Goal: Information Seeking & Learning: Learn about a topic

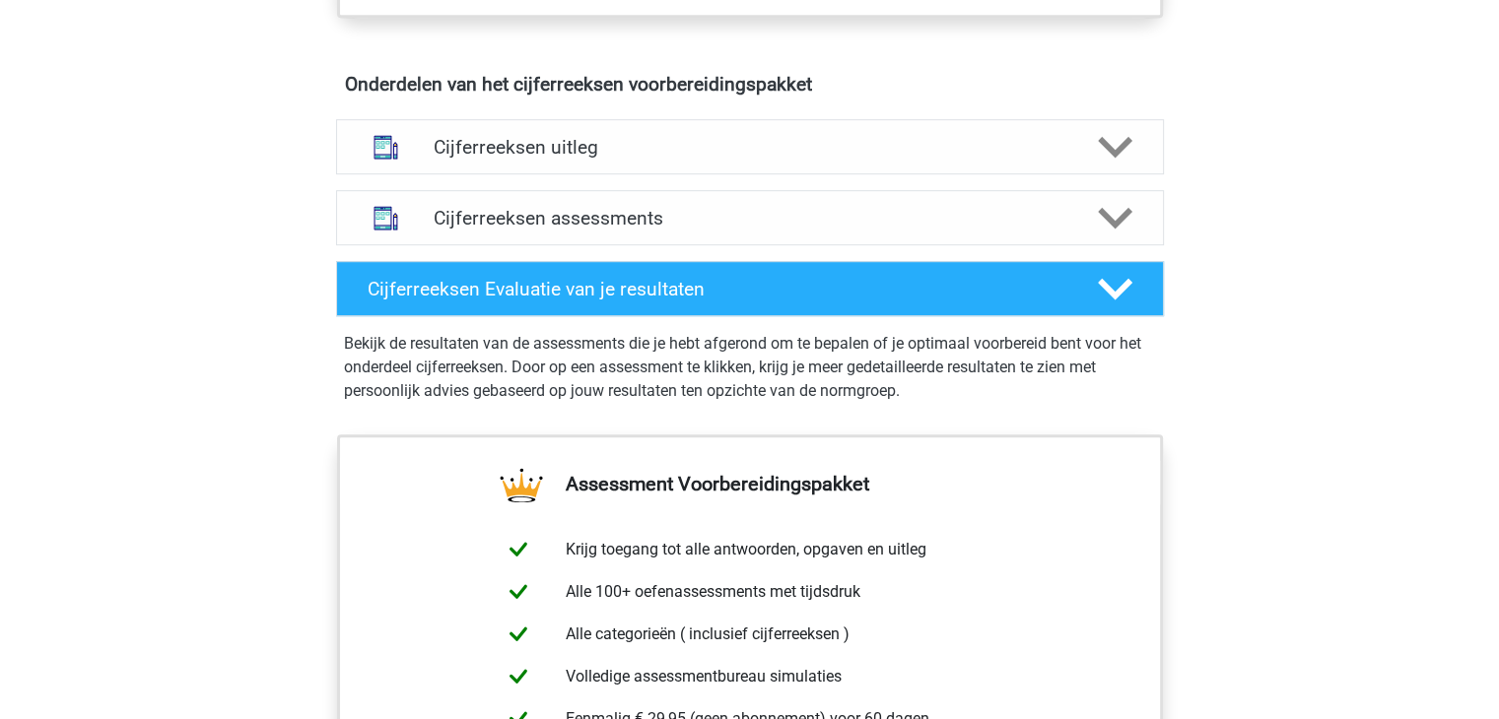
scroll to position [1096, 0]
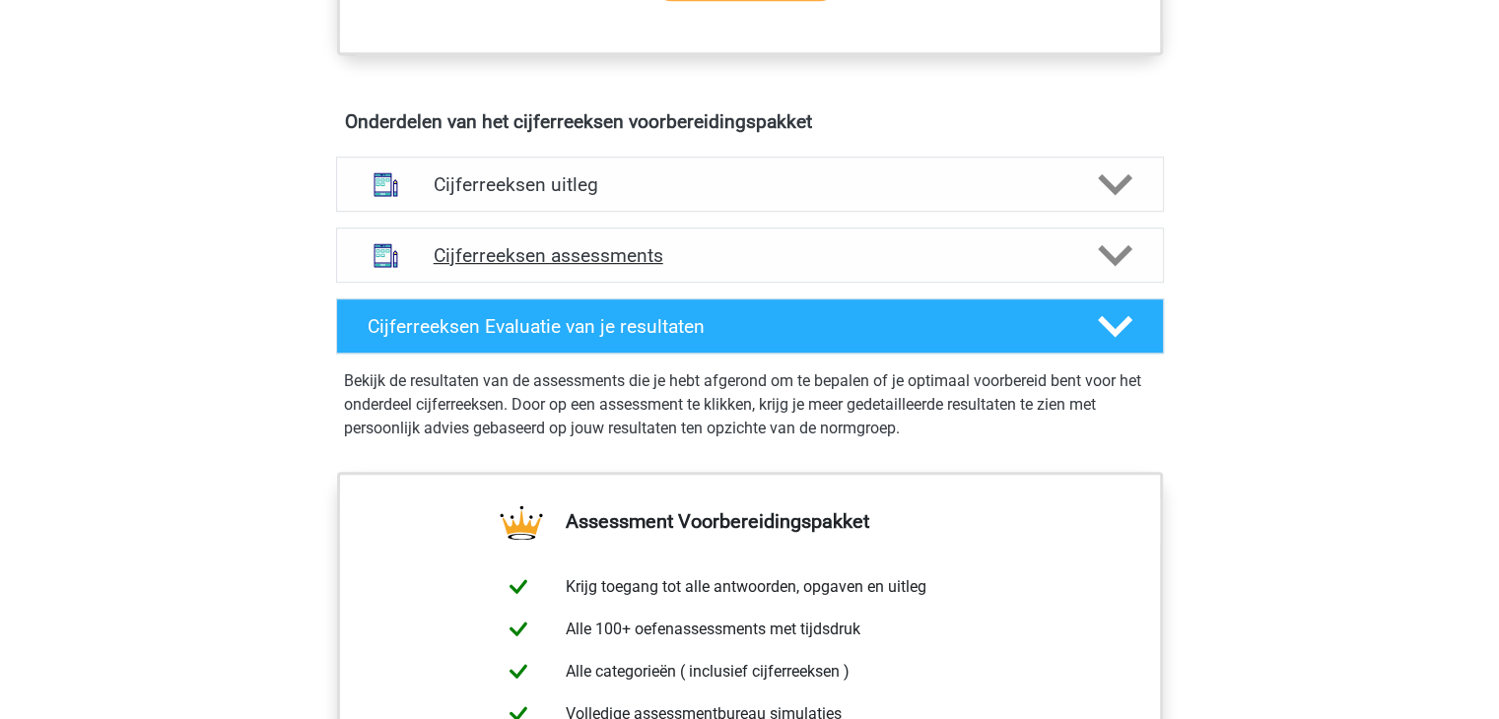
click at [1068, 251] on div "Cijferreeksen assessments" at bounding box center [750, 255] width 828 height 55
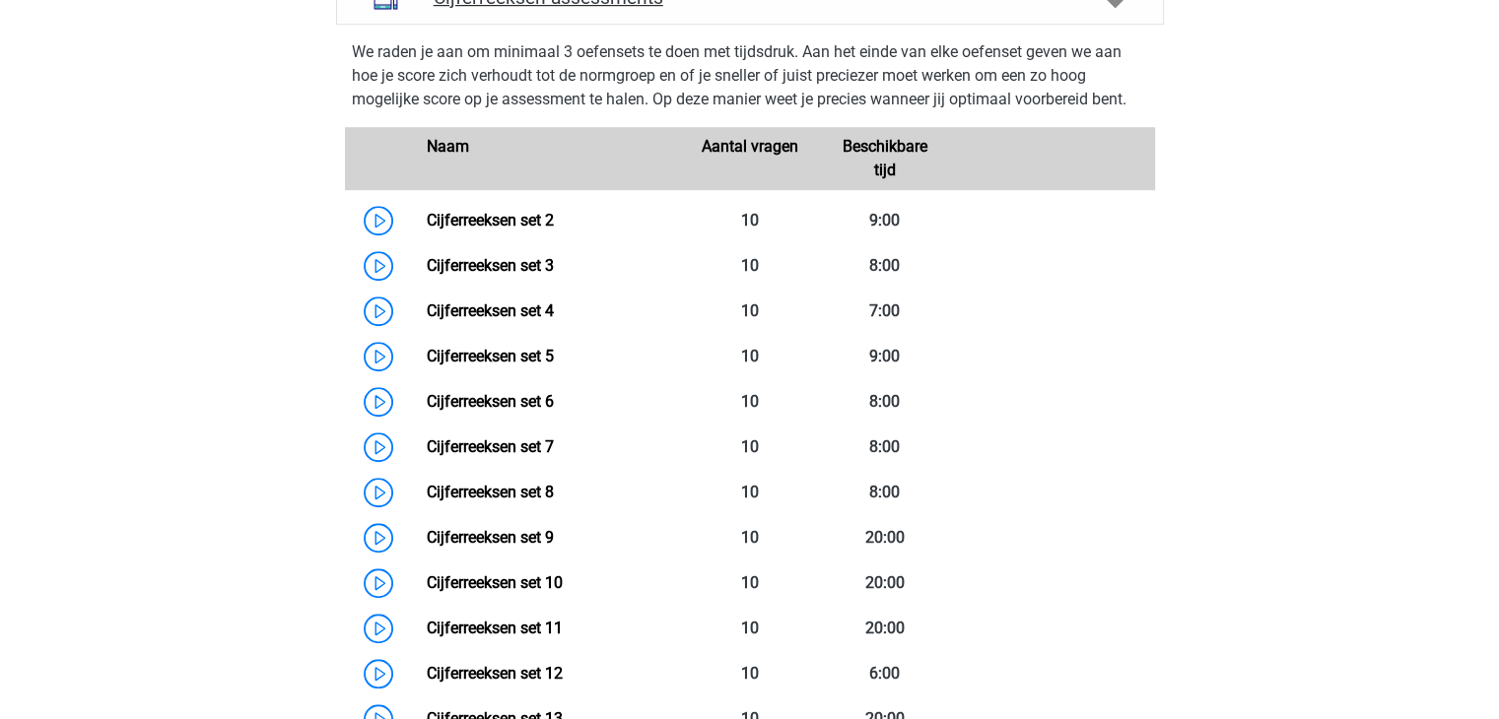
scroll to position [1355, 0]
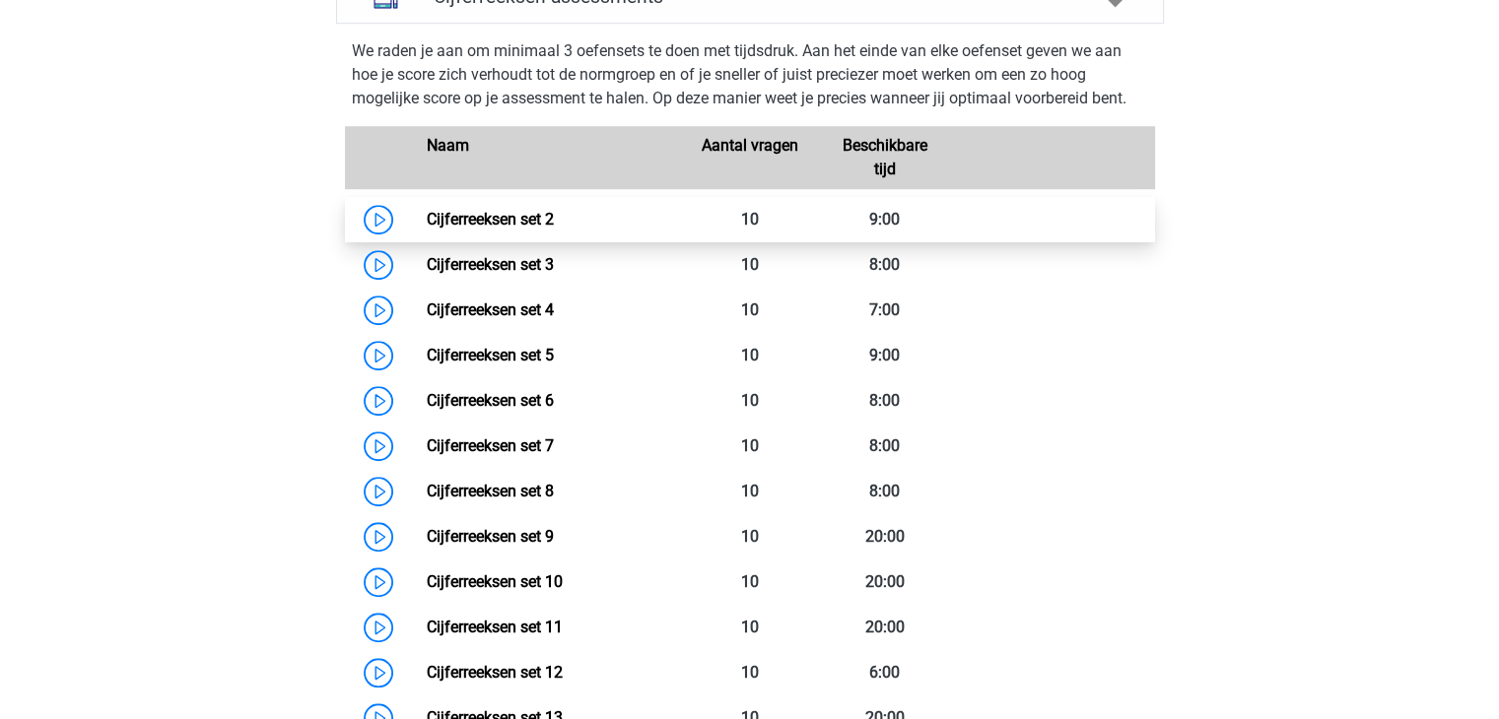
click at [493, 229] on link "Cijferreeksen set 2" at bounding box center [490, 219] width 127 height 19
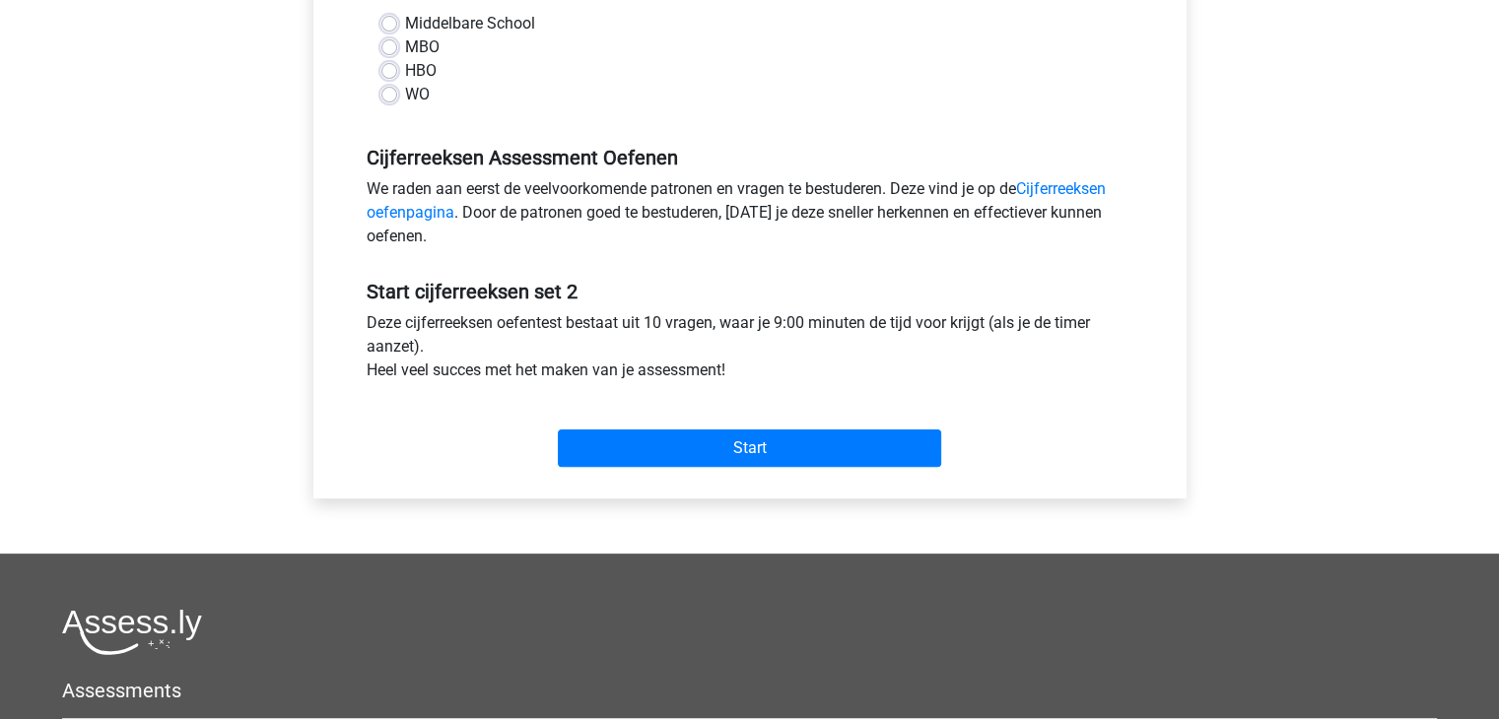
scroll to position [481, 0]
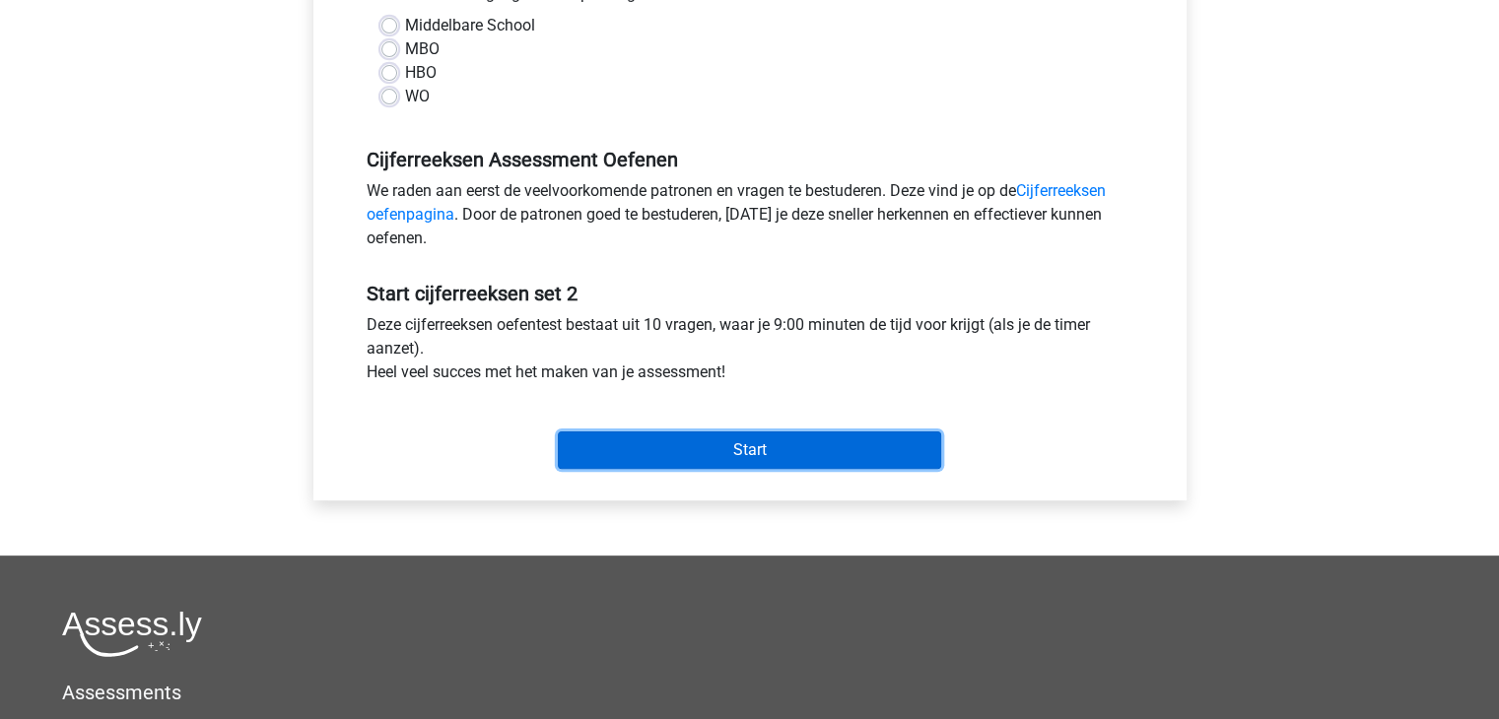
click at [809, 456] on input "Start" at bounding box center [749, 450] width 383 height 37
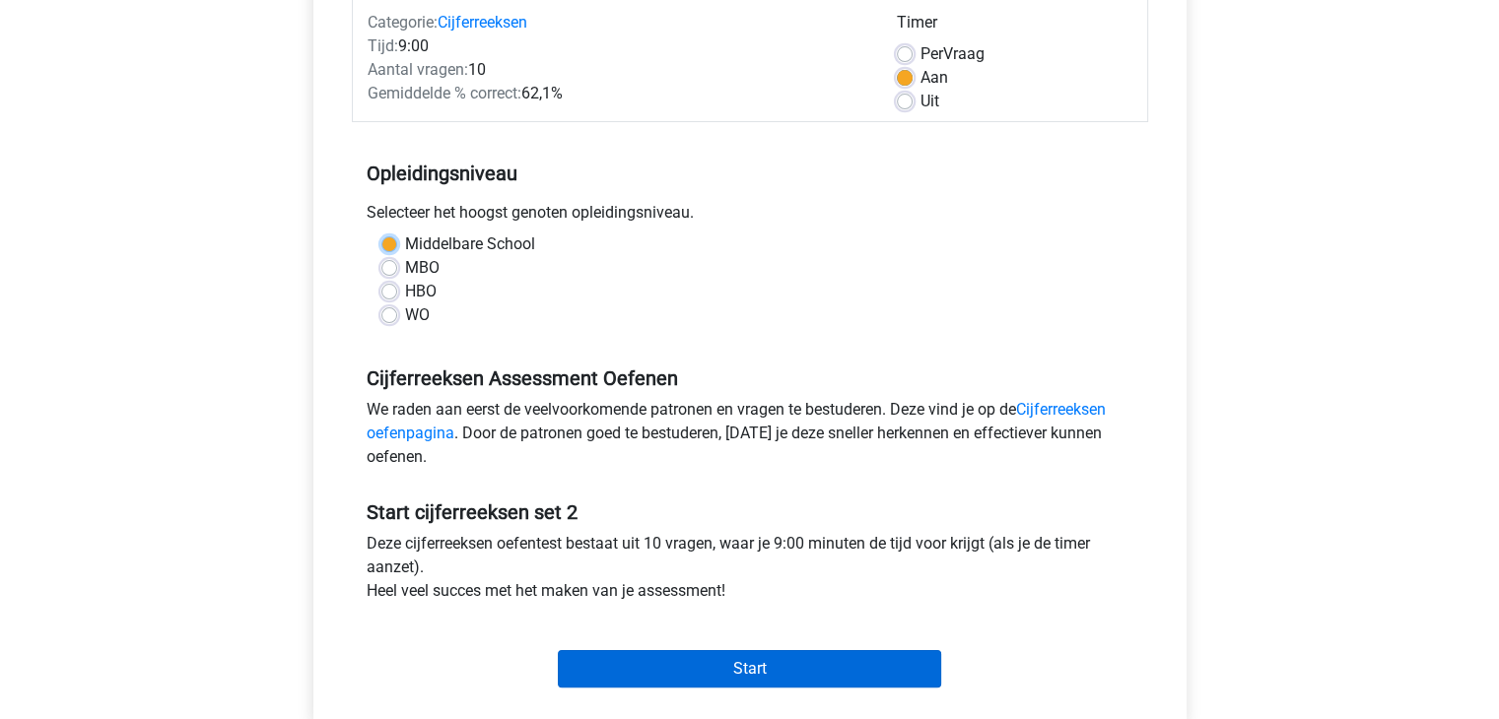
scroll to position [256, 0]
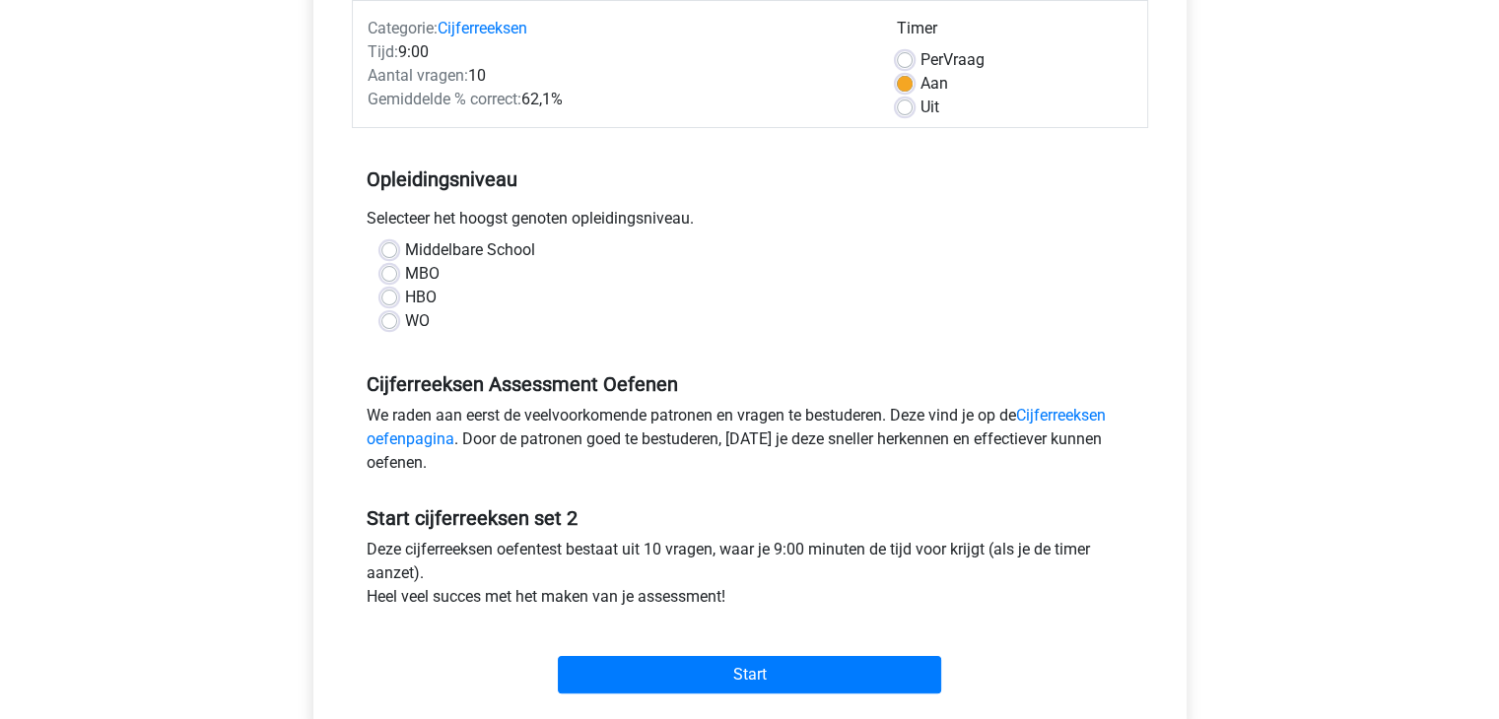
click at [398, 327] on div "WO" at bounding box center [749, 321] width 737 height 24
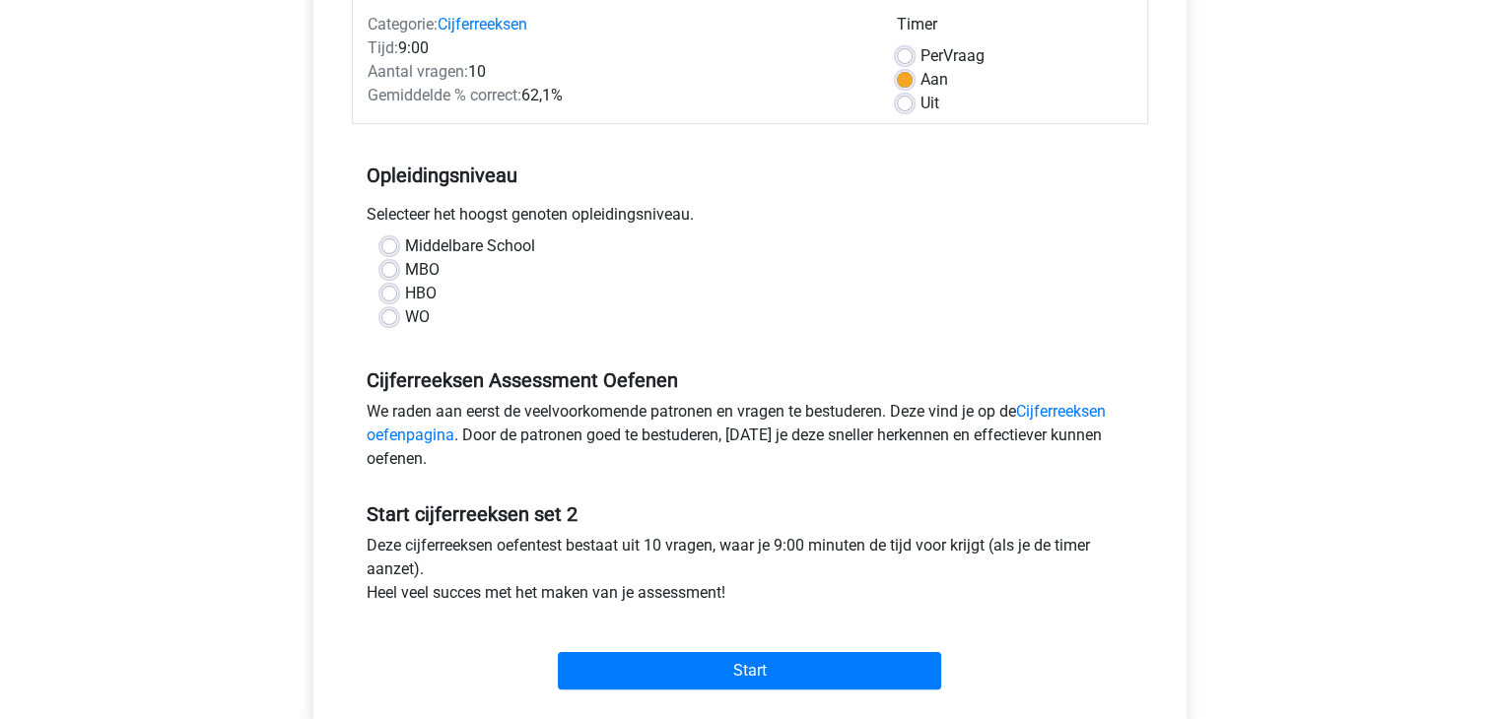
scroll to position [264, 0]
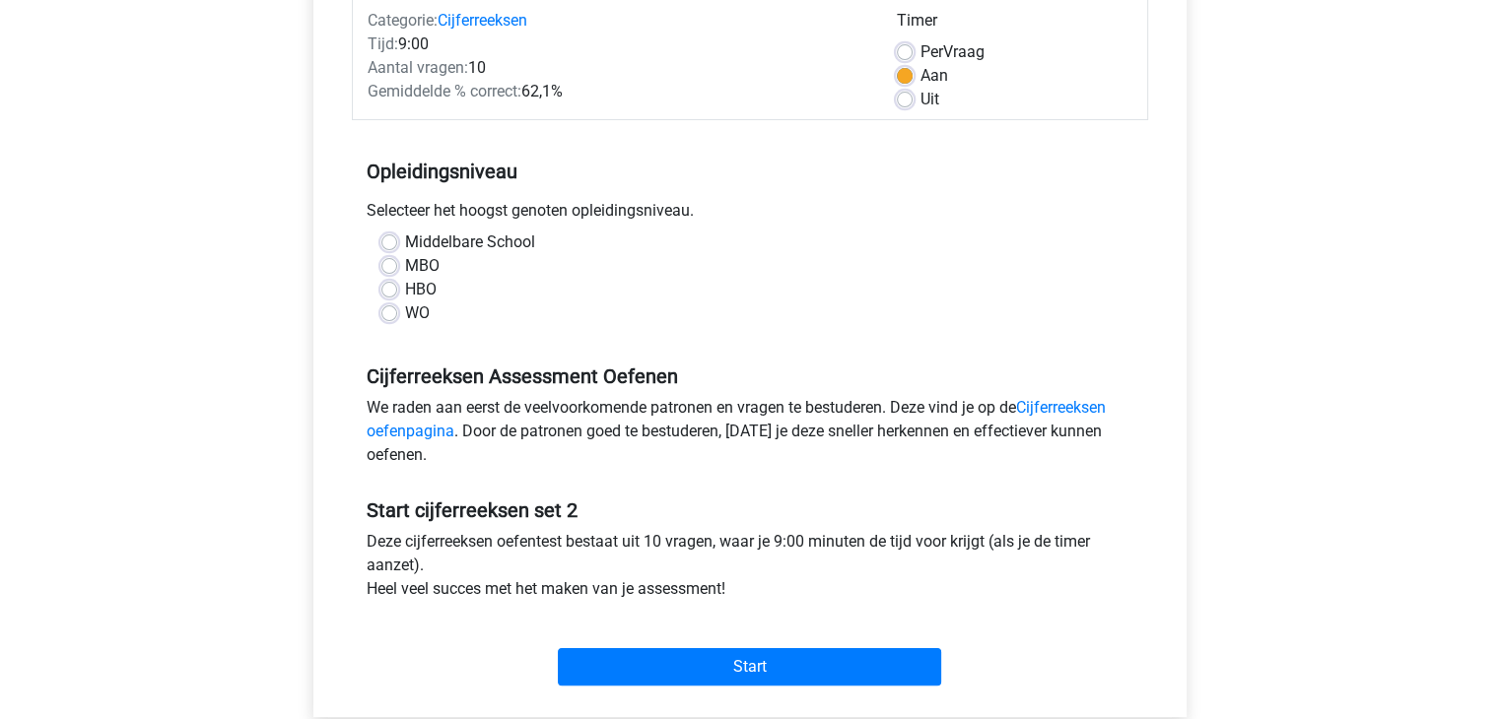
click at [405, 316] on label "WO" at bounding box center [417, 313] width 25 height 24
click at [390, 316] on input "WO" at bounding box center [389, 311] width 16 height 20
radio input "true"
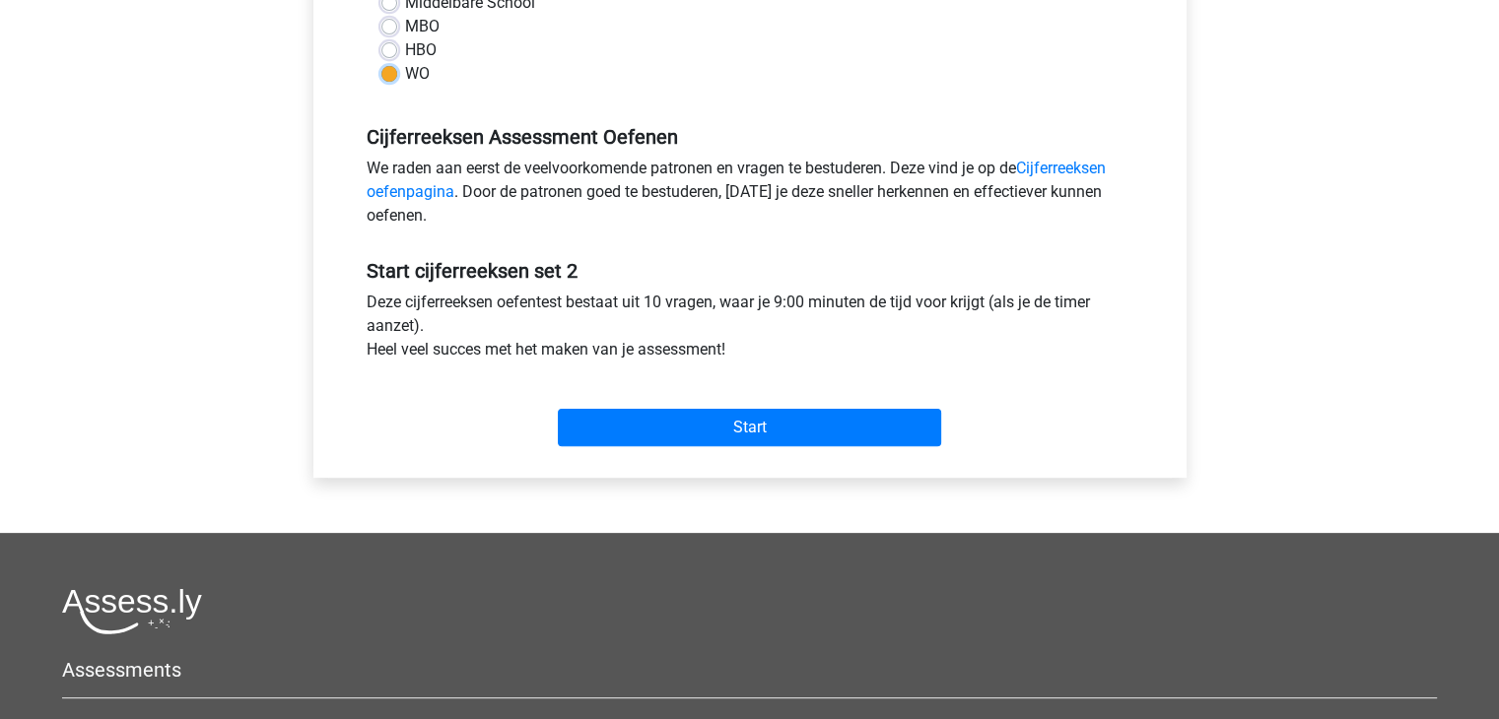
scroll to position [512, 0]
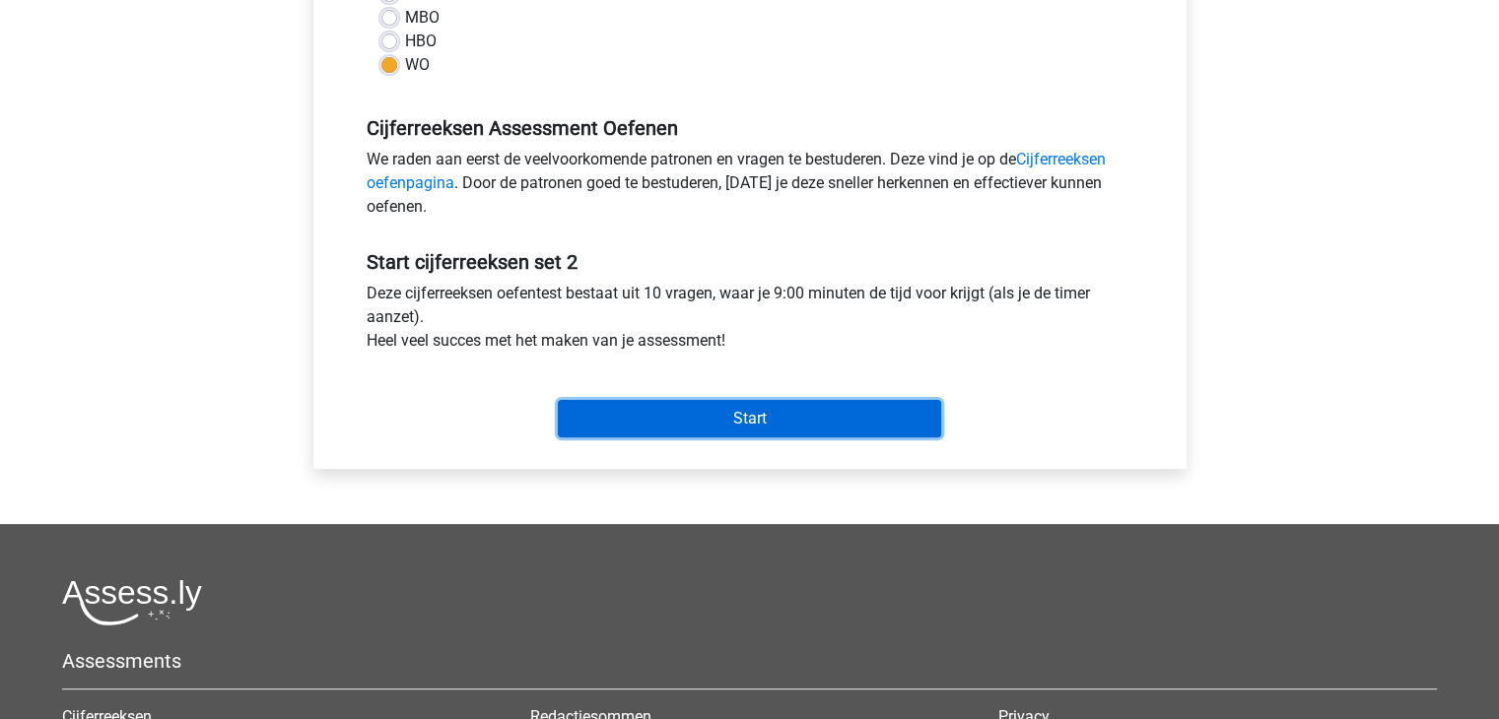
click at [642, 410] on input "Start" at bounding box center [749, 418] width 383 height 37
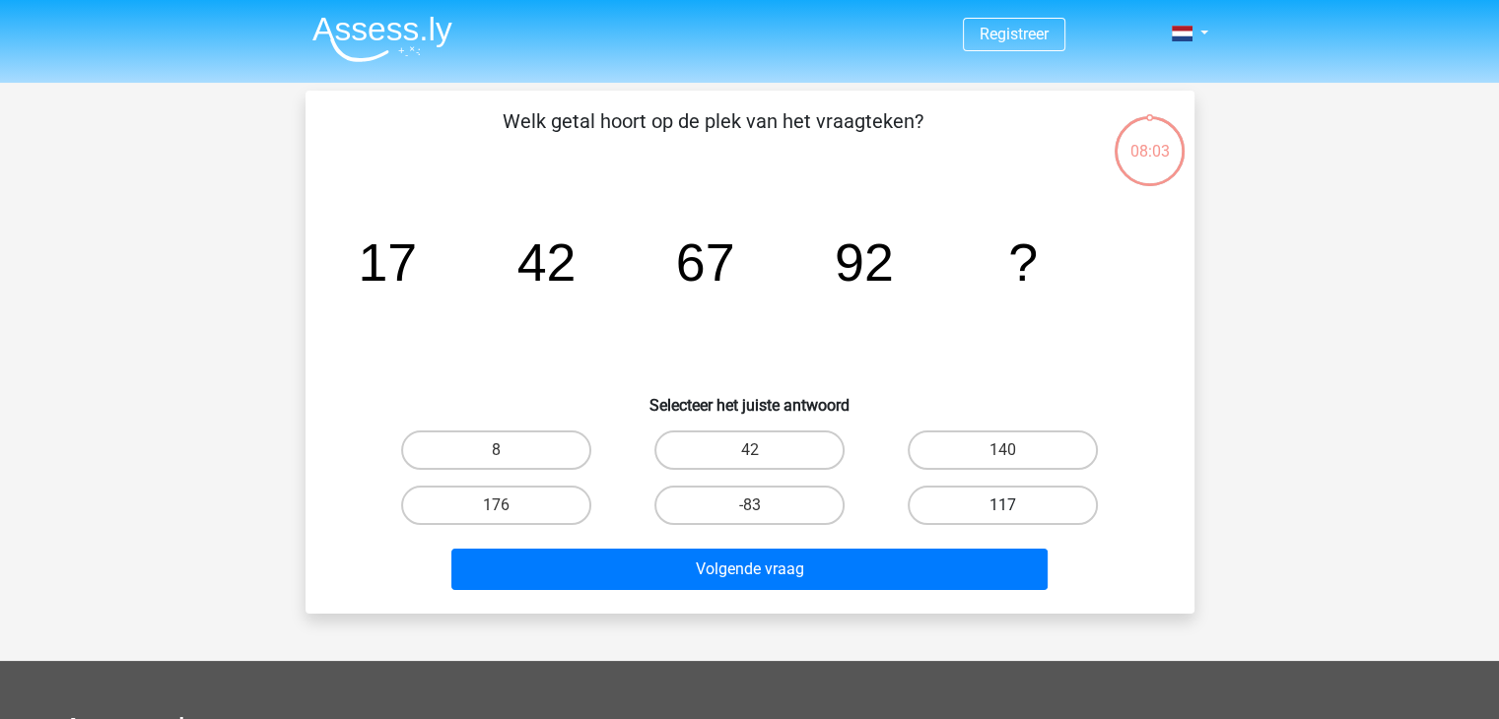
click at [980, 508] on label "117" at bounding box center [1002, 505] width 190 height 39
click at [1003, 508] on input "117" at bounding box center [1009, 511] width 13 height 13
radio input "true"
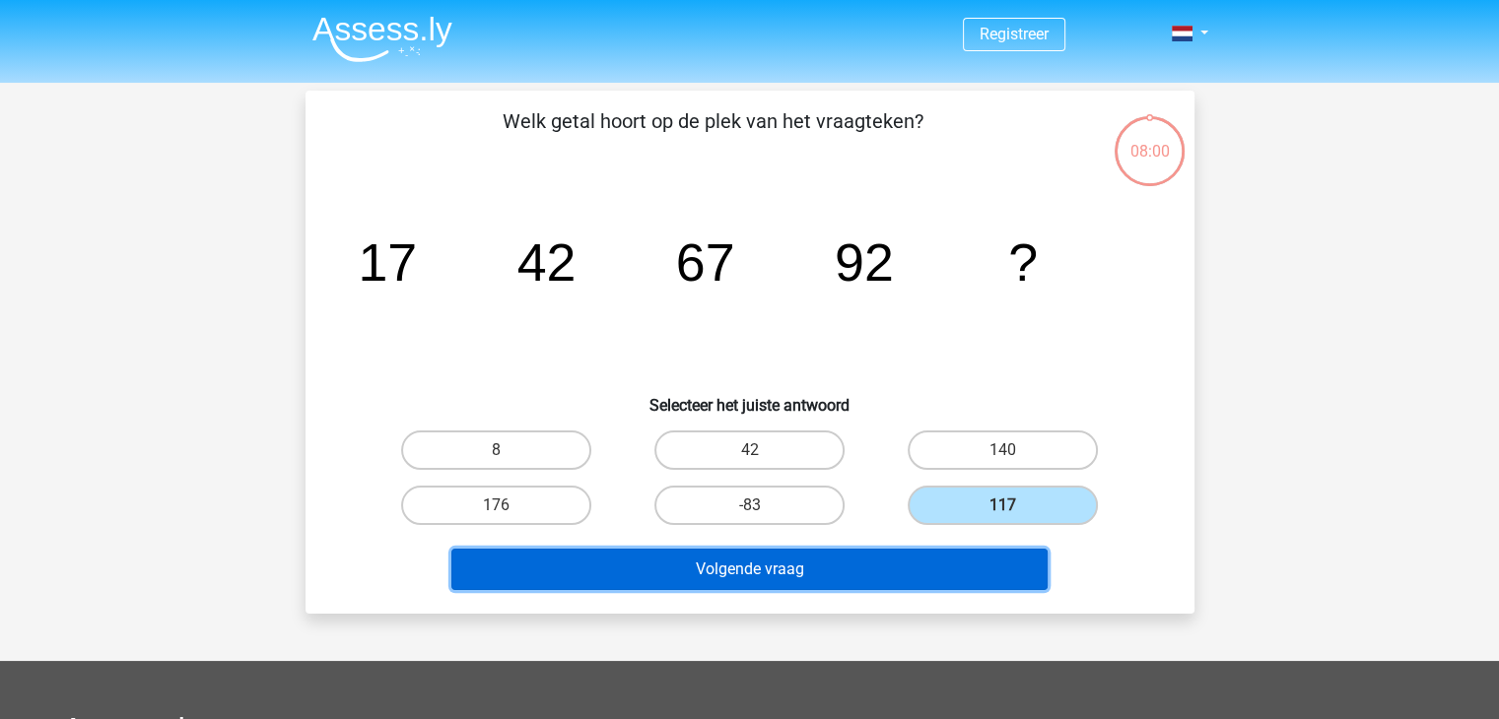
click at [921, 557] on button "Volgende vraag" at bounding box center [749, 569] width 596 height 41
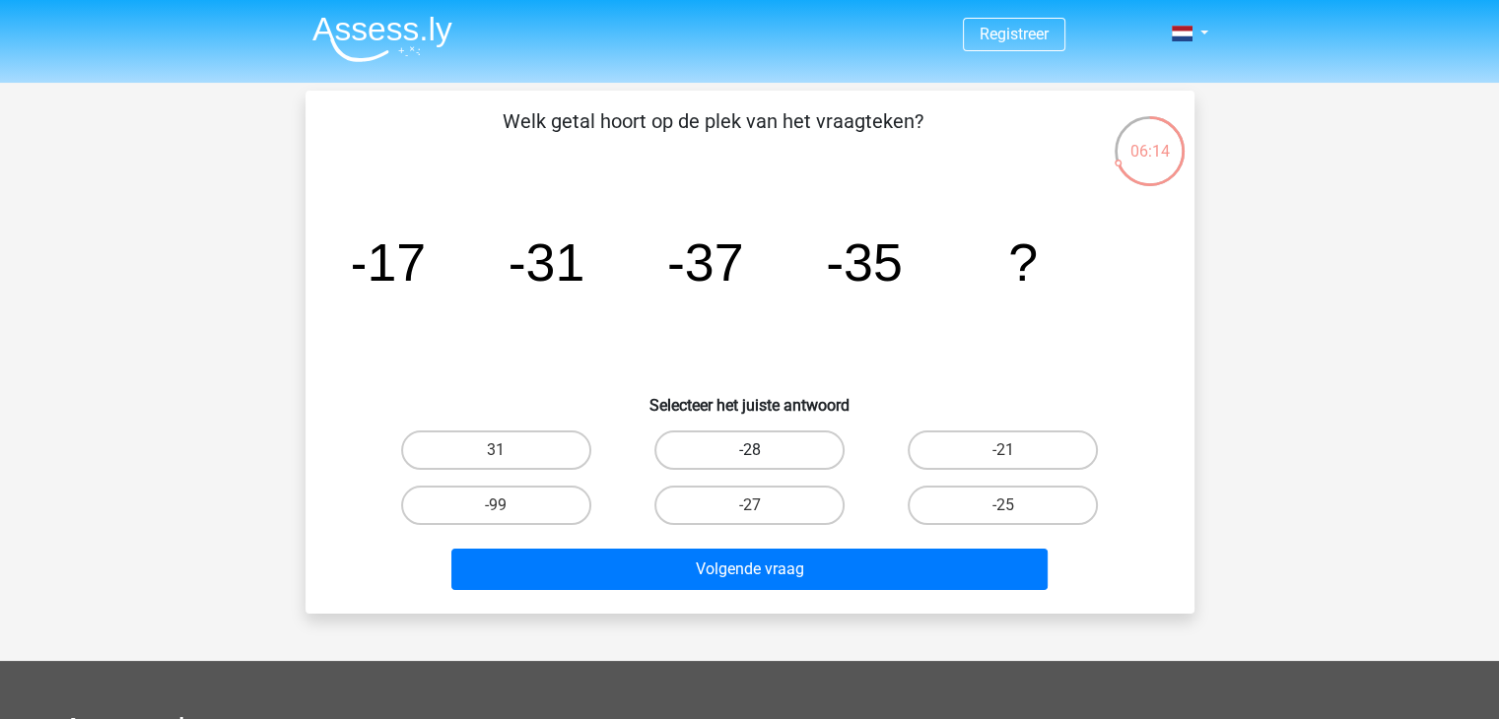
click at [769, 449] on label "-28" at bounding box center [749, 450] width 190 height 39
click at [762, 450] on input "-28" at bounding box center [755, 456] width 13 height 13
radio input "true"
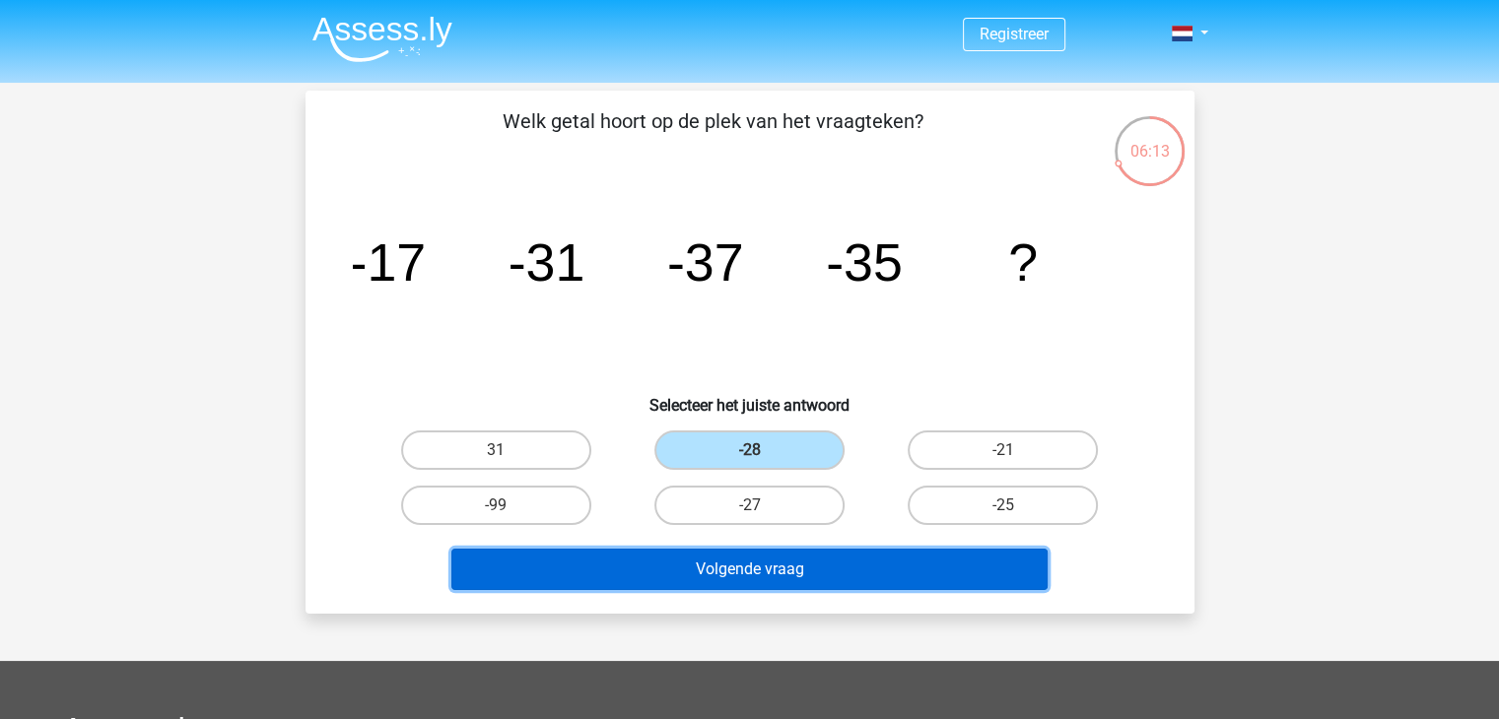
click at [800, 575] on button "Volgende vraag" at bounding box center [749, 569] width 596 height 41
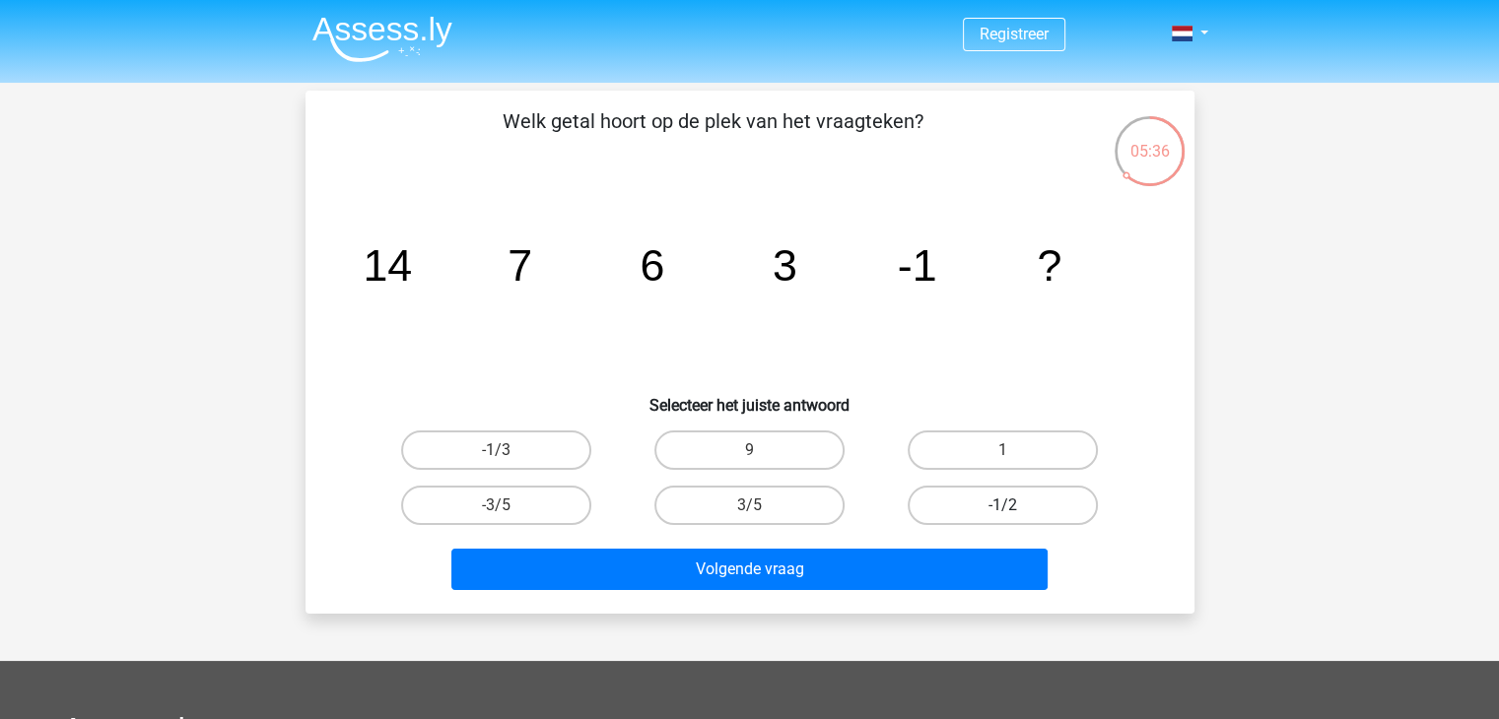
click at [969, 499] on label "-1/2" at bounding box center [1002, 505] width 190 height 39
click at [1003, 505] on input "-1/2" at bounding box center [1009, 511] width 13 height 13
radio input "true"
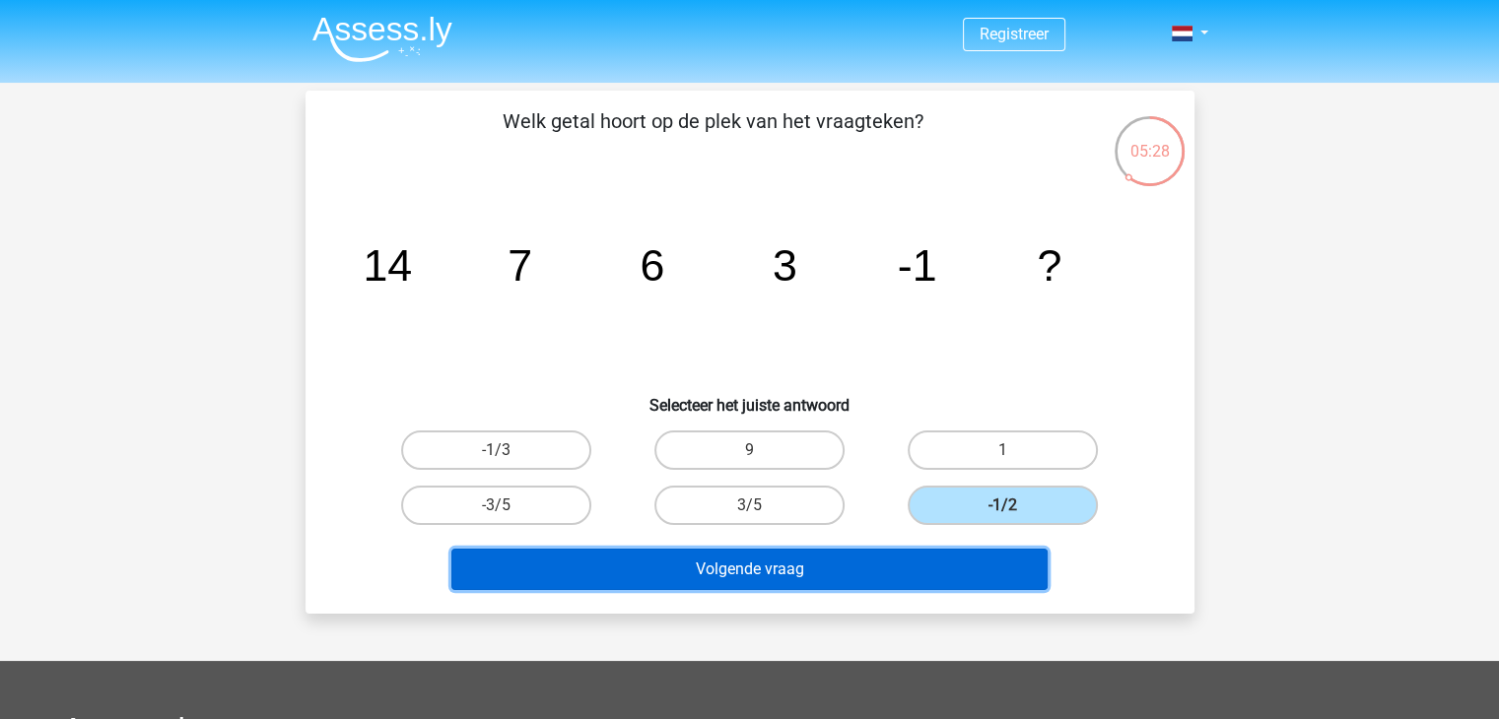
click at [980, 572] on button "Volgende vraag" at bounding box center [749, 569] width 596 height 41
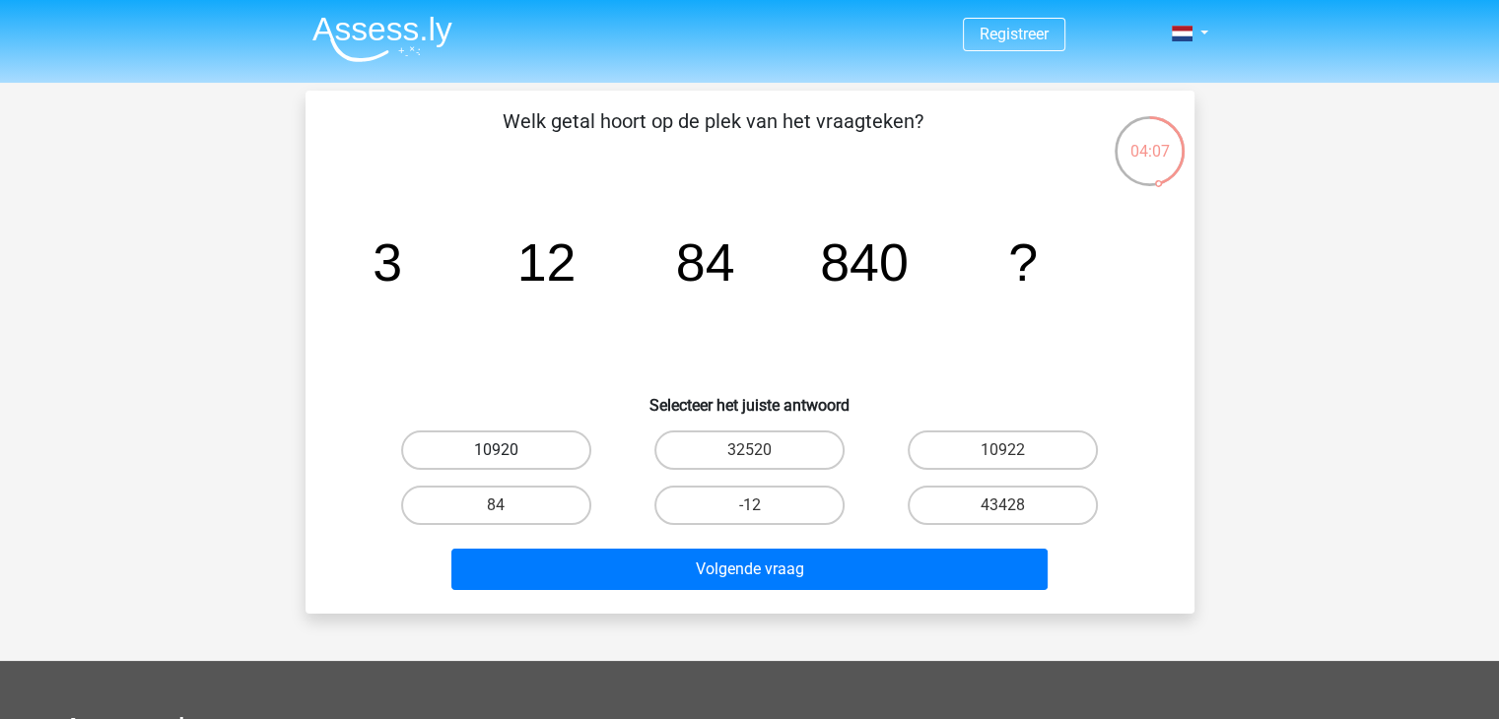
click at [543, 433] on label "10920" at bounding box center [496, 450] width 190 height 39
click at [508, 450] on input "10920" at bounding box center [502, 456] width 13 height 13
radio input "true"
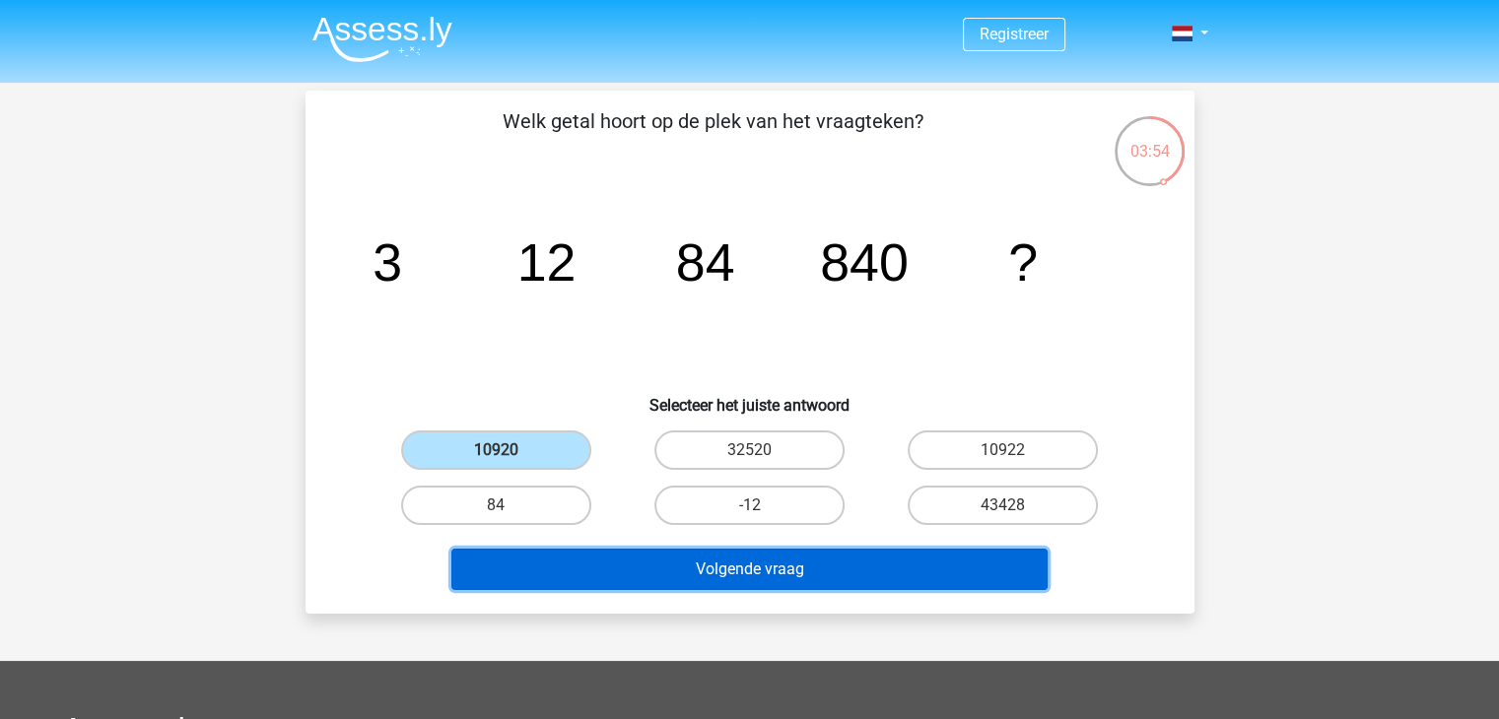
click at [871, 561] on button "Volgende vraag" at bounding box center [749, 569] width 596 height 41
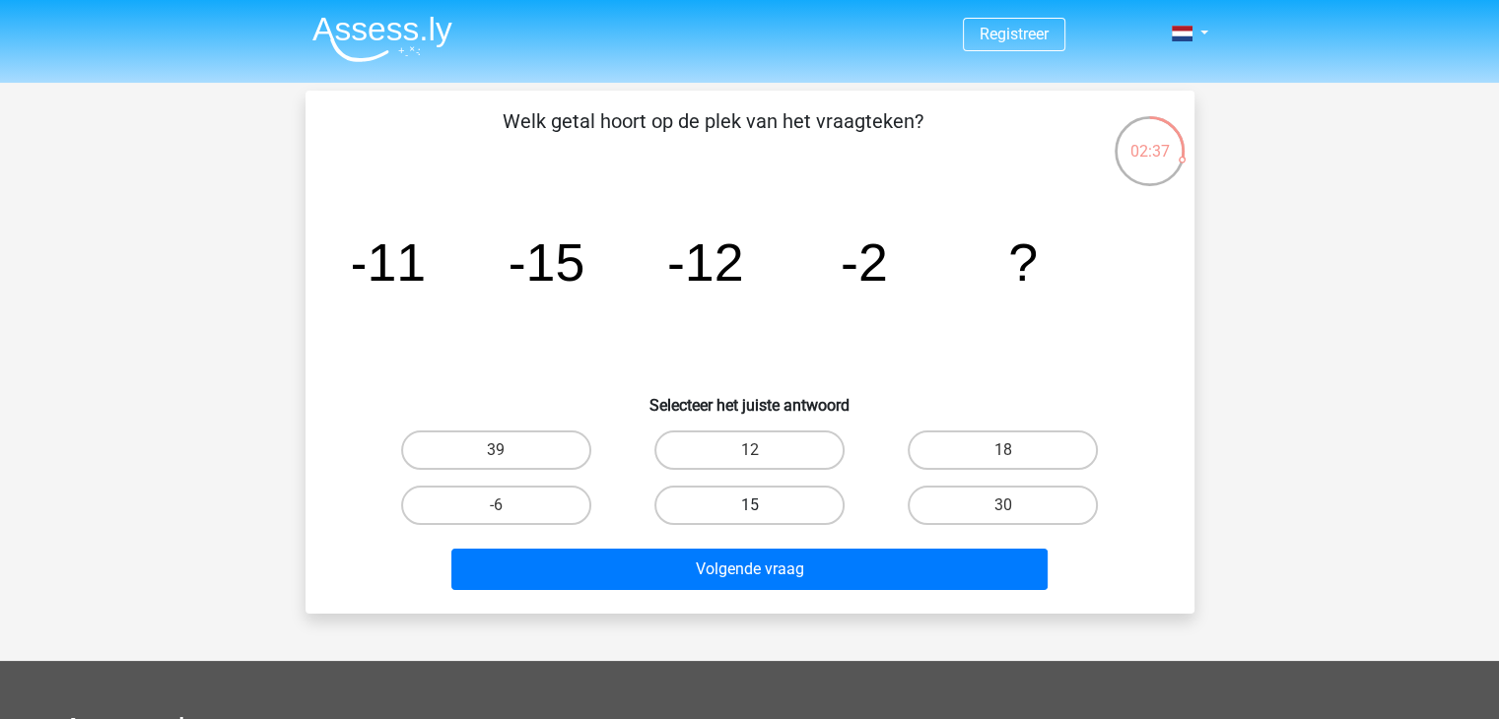
click at [702, 517] on label "15" at bounding box center [749, 505] width 190 height 39
click at [749, 517] on input "15" at bounding box center [755, 511] width 13 height 13
radio input "true"
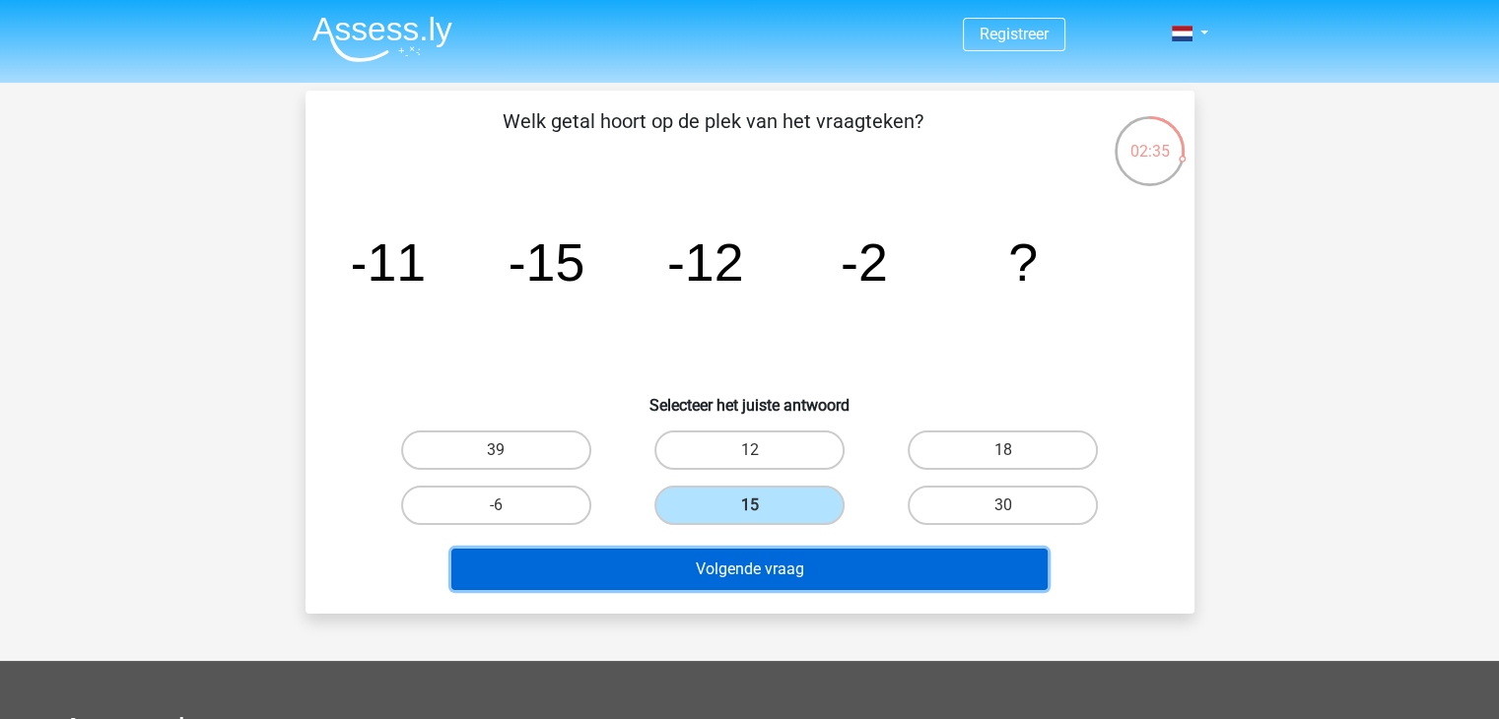
click at [671, 552] on button "Volgende vraag" at bounding box center [749, 569] width 596 height 41
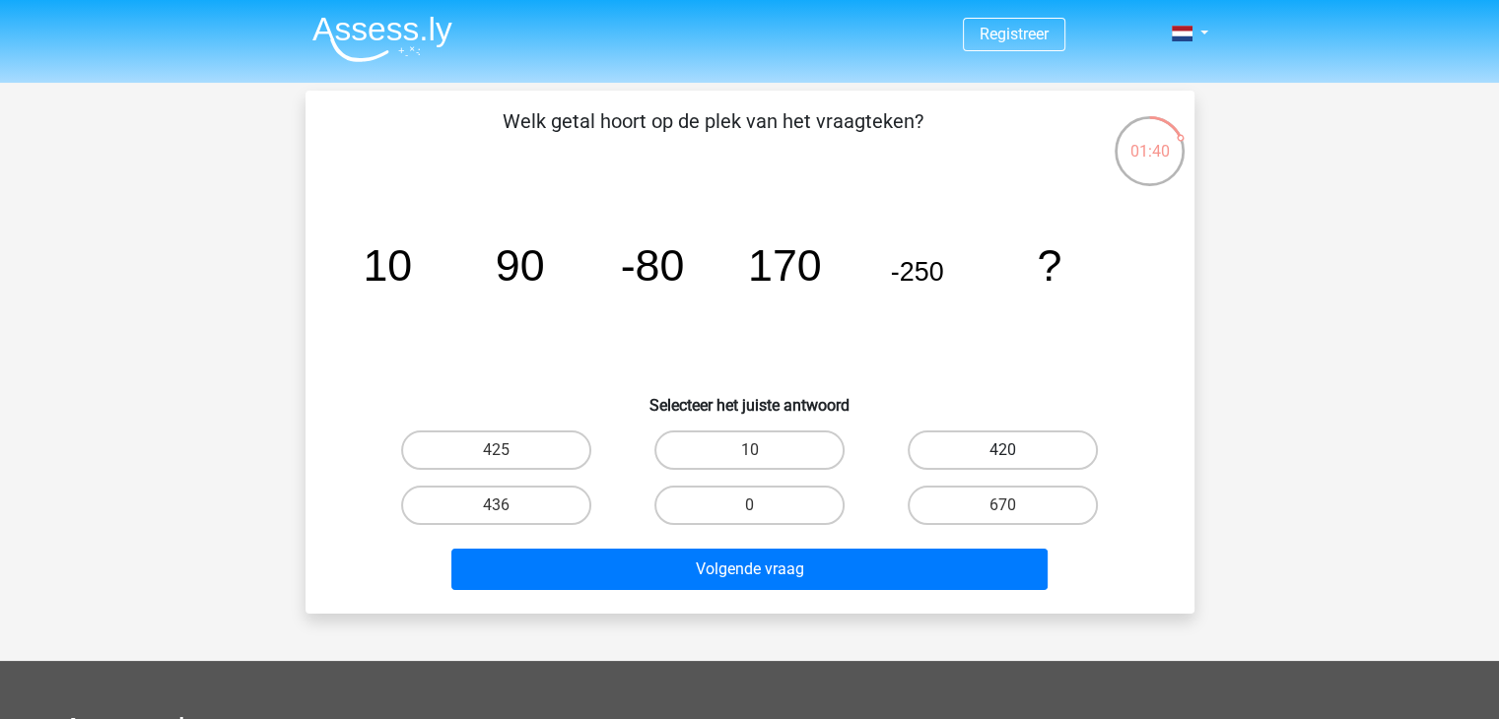
click at [980, 441] on label "420" at bounding box center [1002, 450] width 190 height 39
click at [1003, 450] on input "420" at bounding box center [1009, 456] width 13 height 13
radio input "true"
click at [1097, 379] on icon "image/svg+xml 10 90 -80 170 -250 ?" at bounding box center [750, 280] width 794 height 199
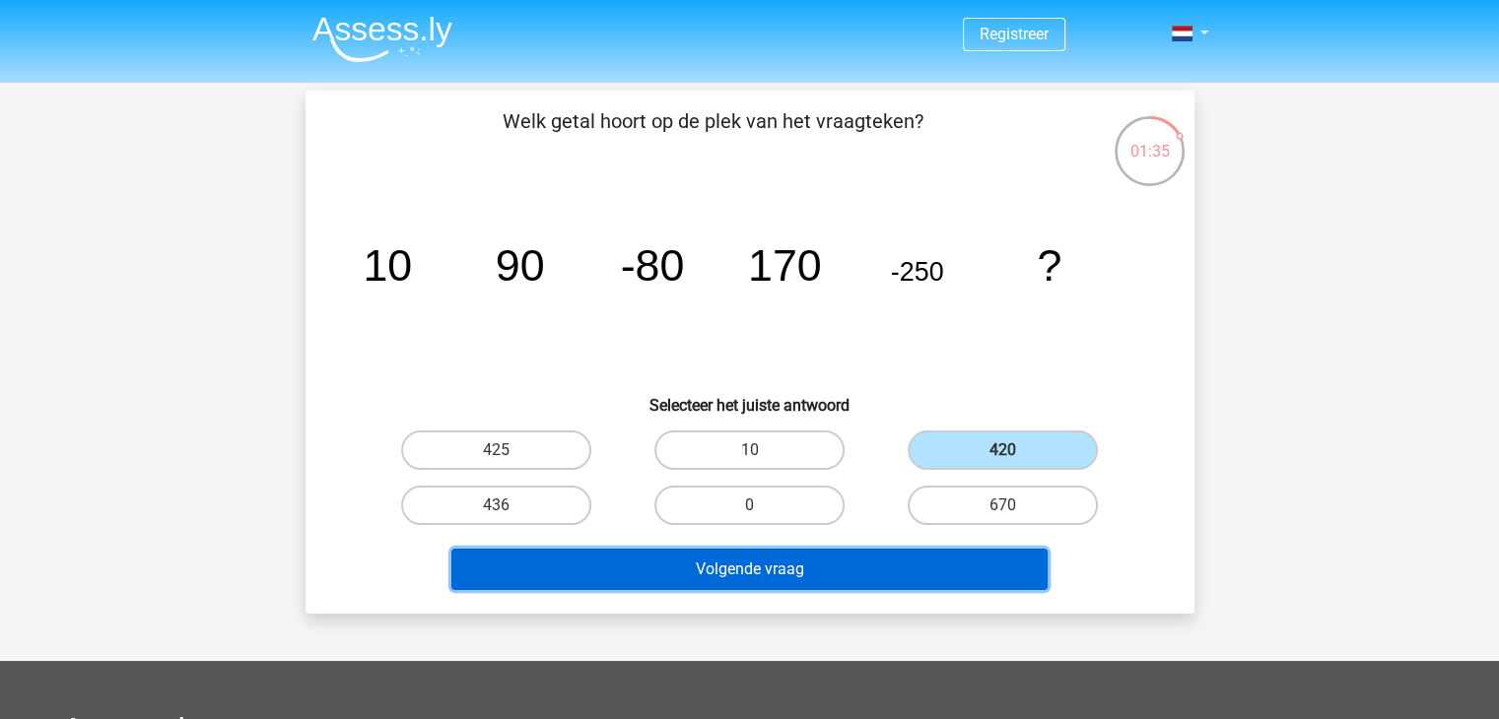
click at [958, 568] on button "Volgende vraag" at bounding box center [749, 569] width 596 height 41
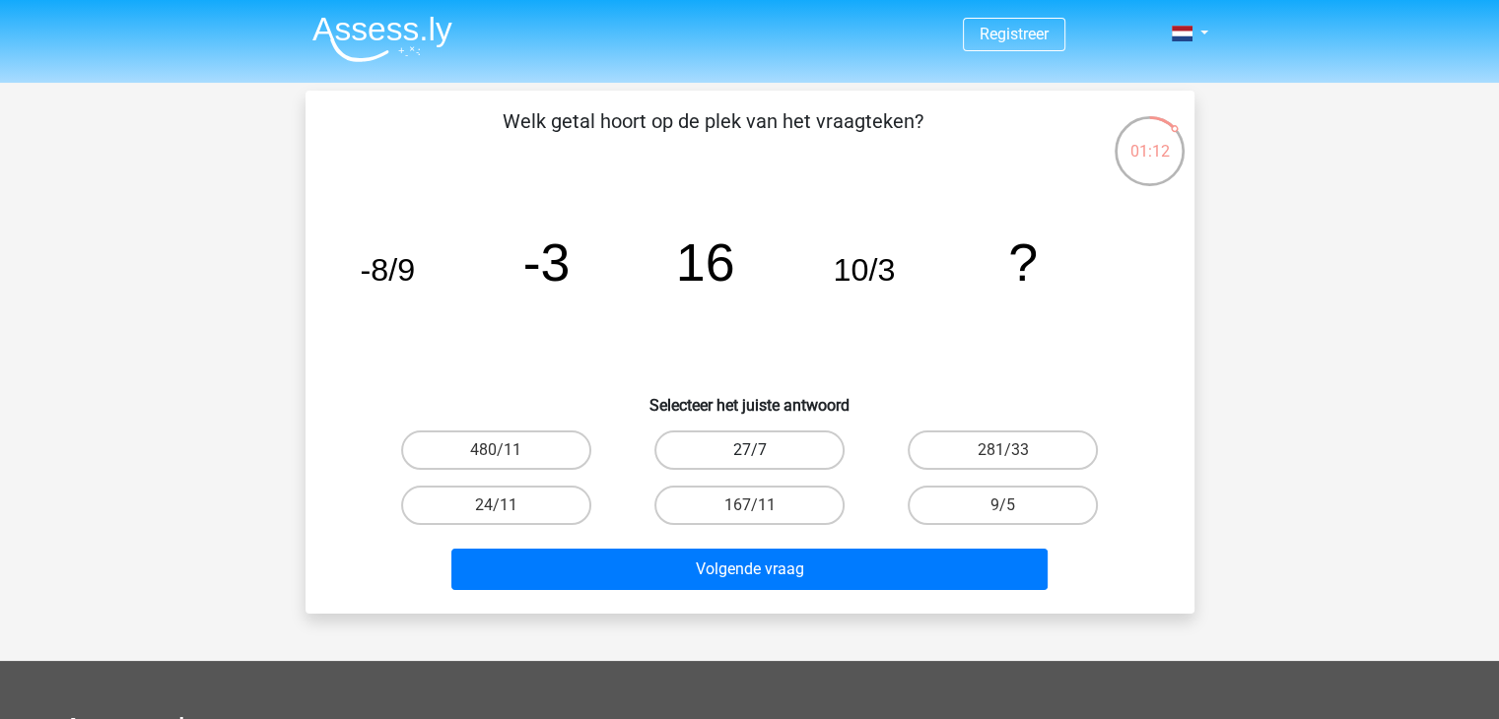
click at [812, 434] on label "27/7" at bounding box center [749, 450] width 190 height 39
click at [762, 450] on input "27/7" at bounding box center [755, 456] width 13 height 13
radio input "true"
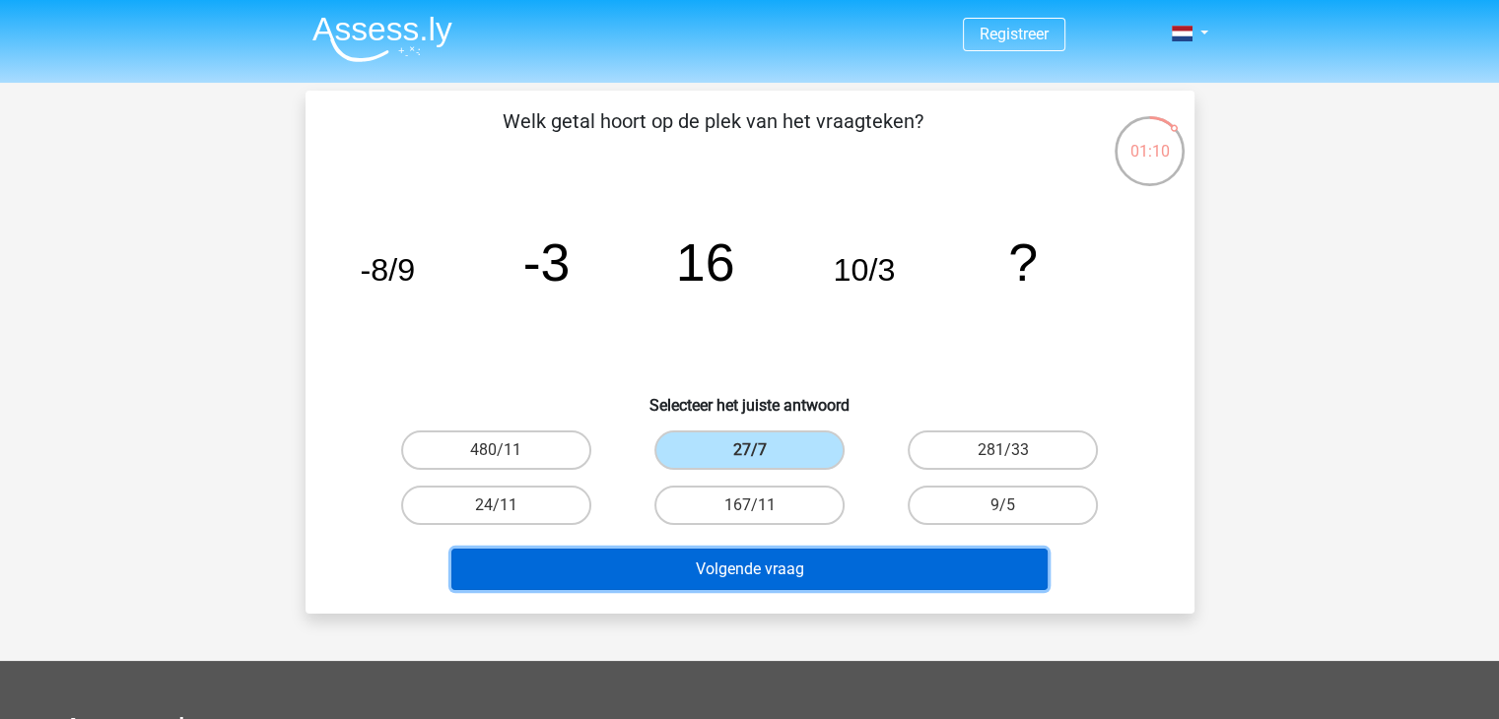
click at [795, 565] on button "Volgende vraag" at bounding box center [749, 569] width 596 height 41
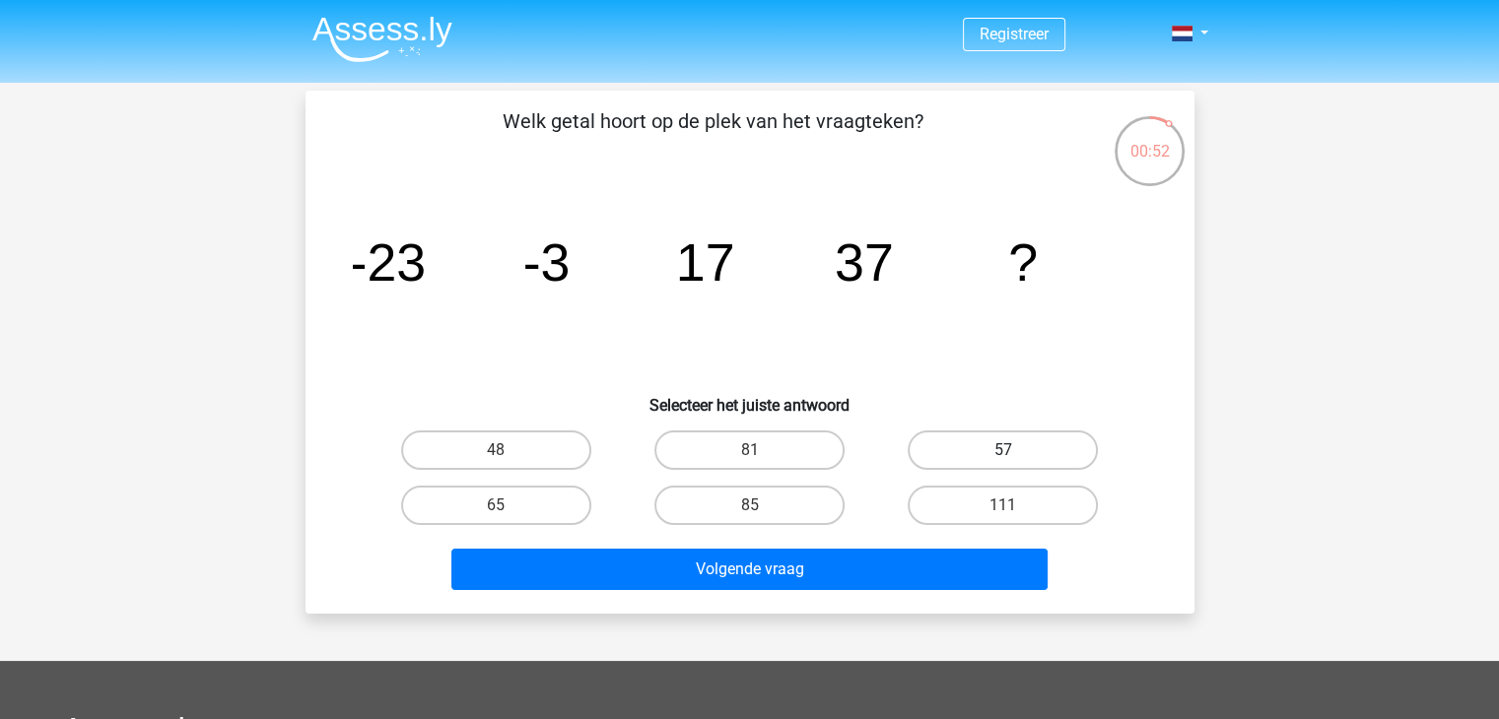
click at [987, 466] on label "57" at bounding box center [1002, 450] width 190 height 39
click at [1003, 463] on input "57" at bounding box center [1009, 456] width 13 height 13
radio input "true"
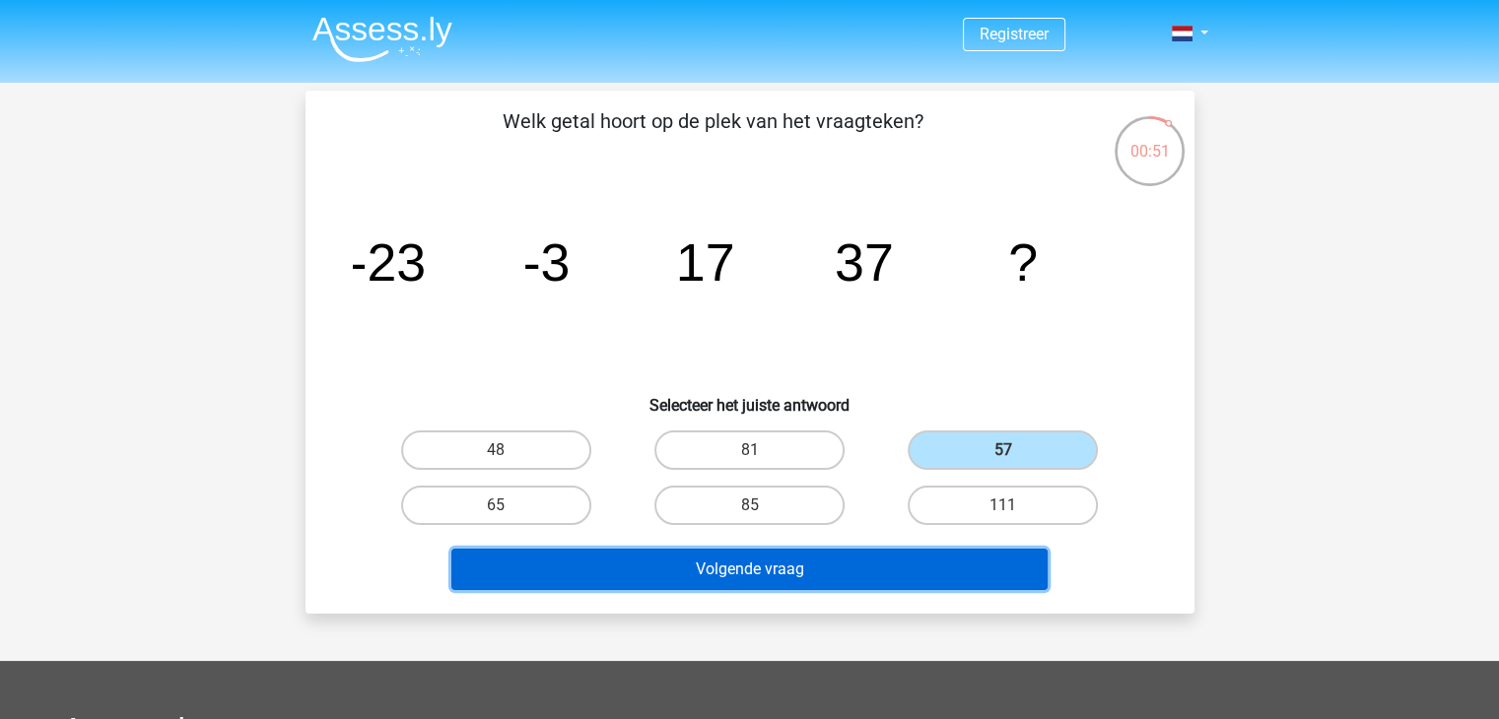
click at [937, 565] on button "Volgende vraag" at bounding box center [749, 569] width 596 height 41
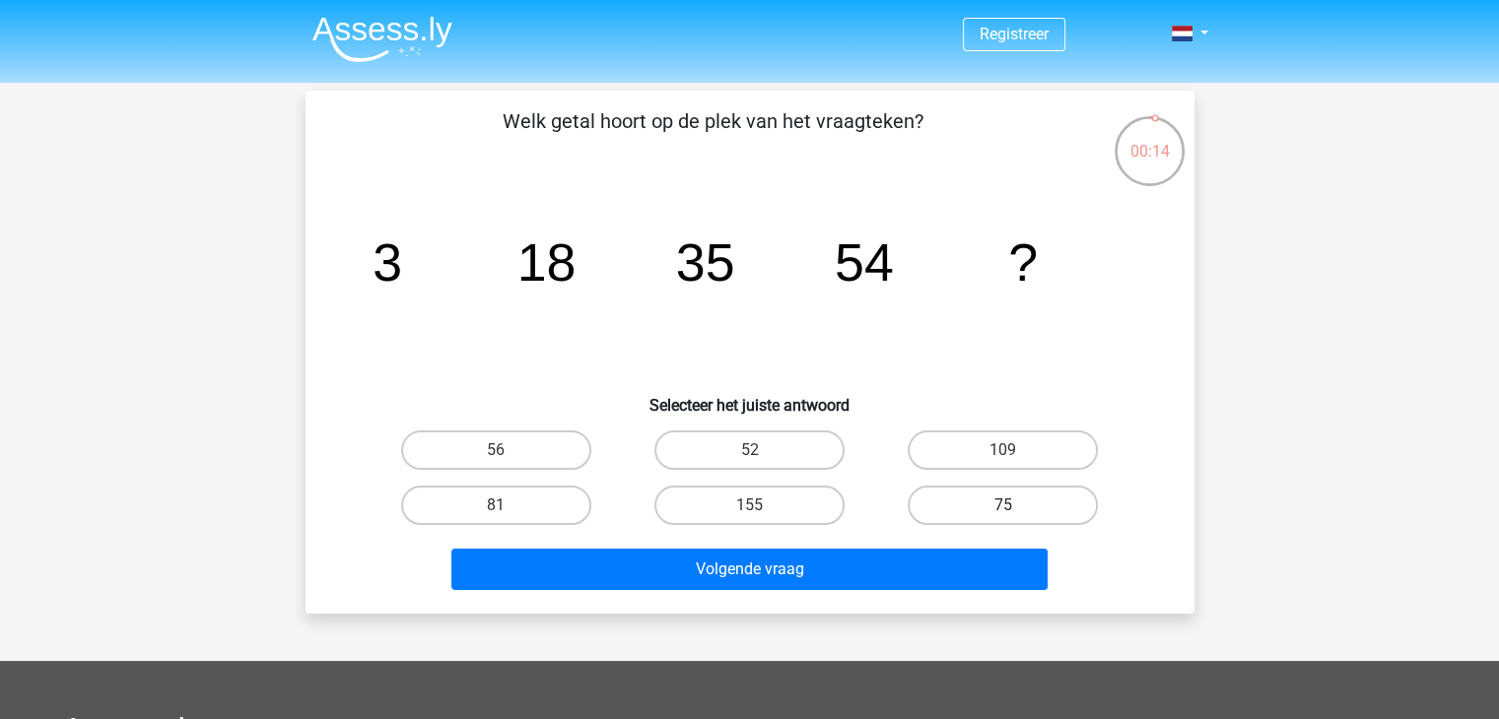
click at [1001, 503] on label "75" at bounding box center [1002, 505] width 190 height 39
click at [1003, 505] on input "75" at bounding box center [1009, 511] width 13 height 13
radio input "true"
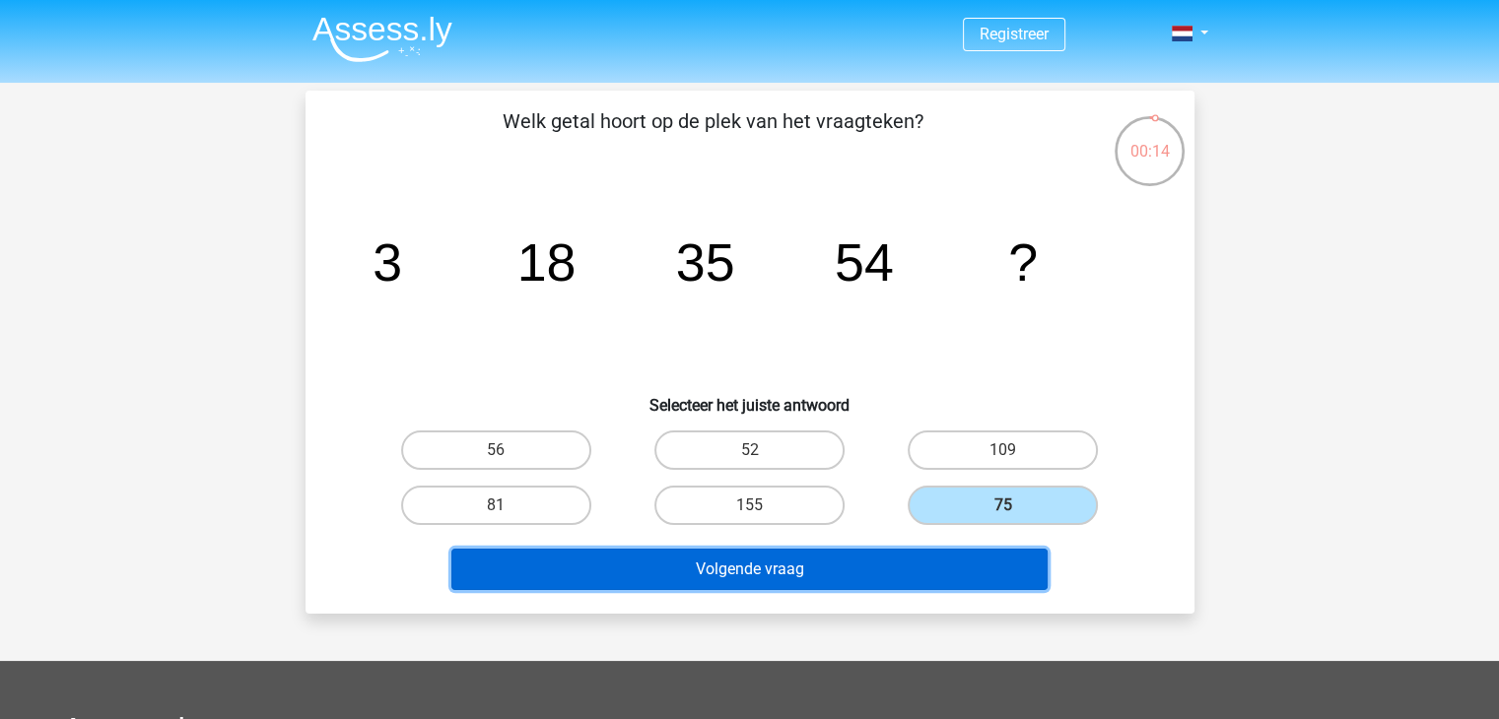
click at [1001, 571] on button "Volgende vraag" at bounding box center [749, 569] width 596 height 41
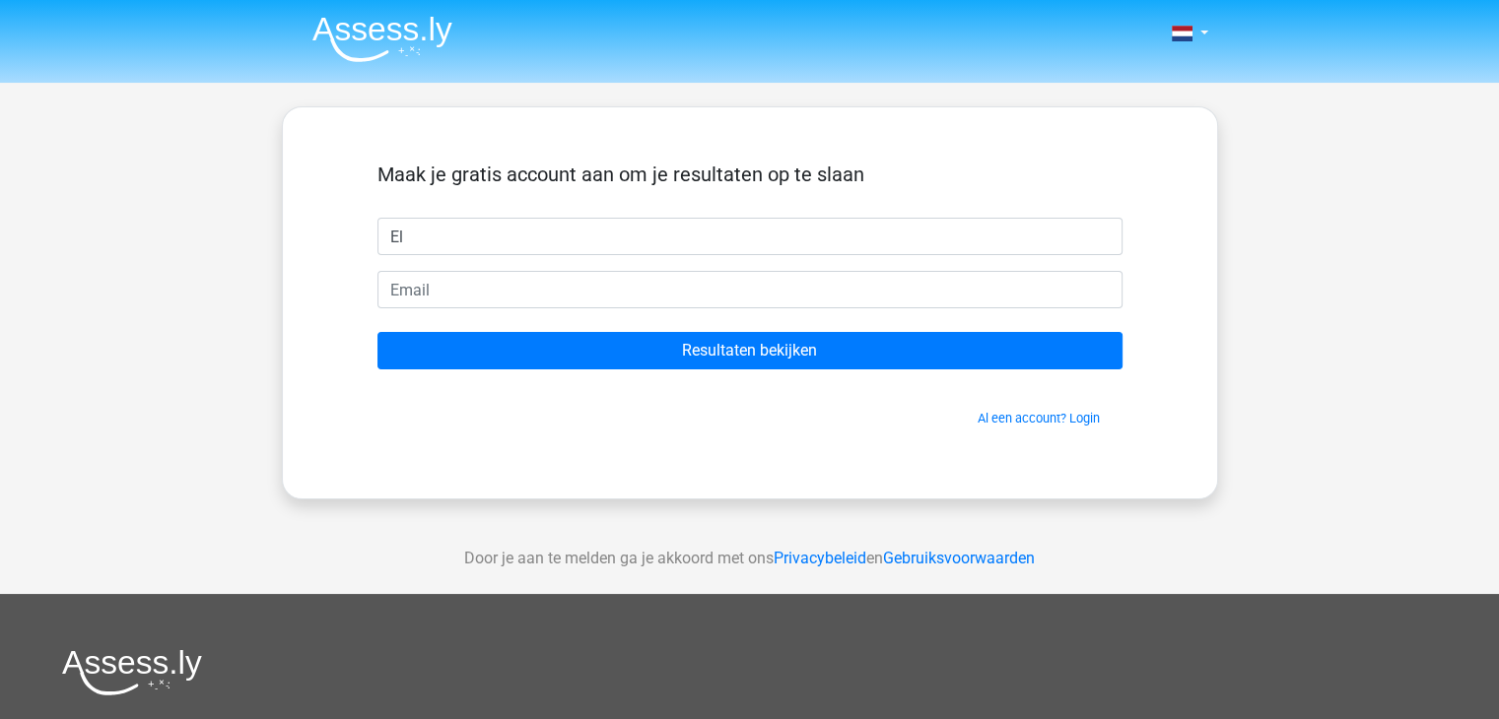
type input "E"
type input "W"
type input "Elv"
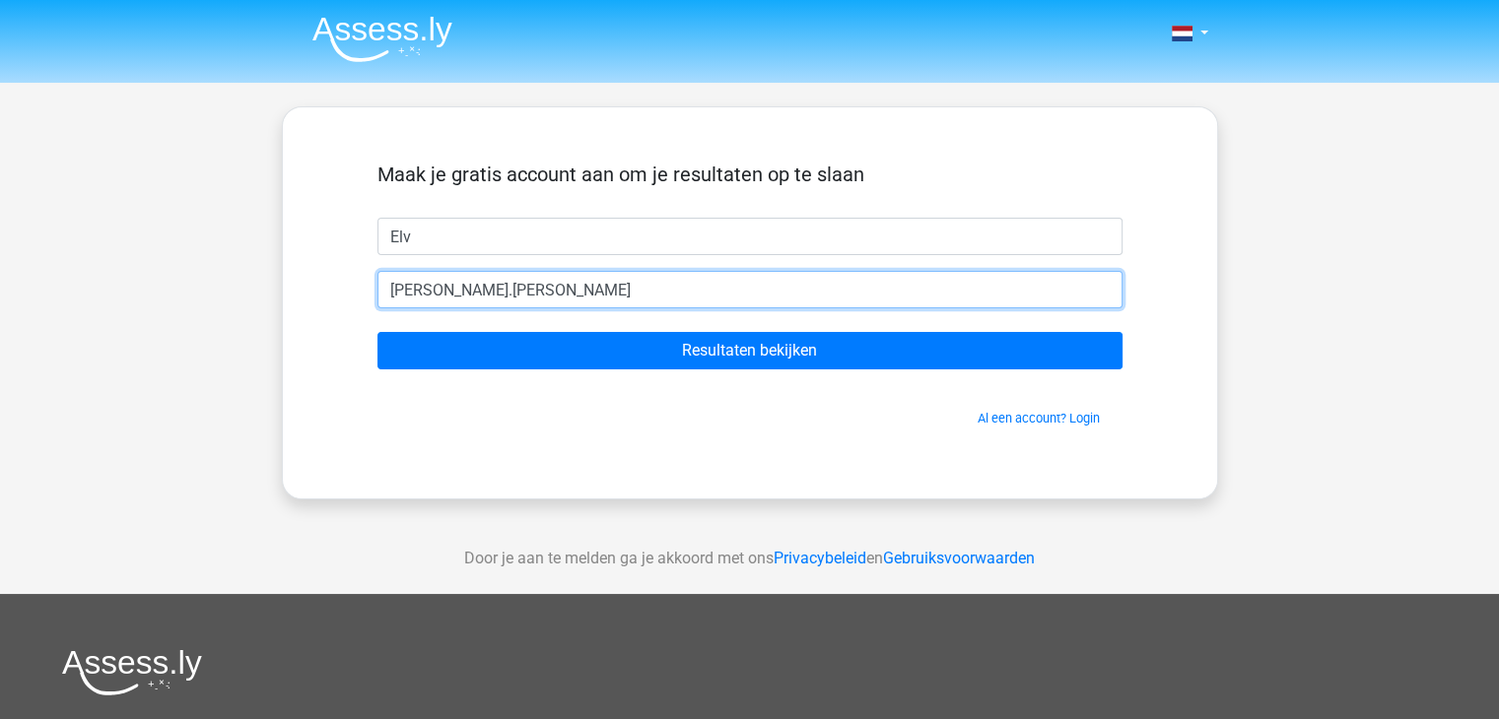
type input "[PERSON_NAME][EMAIL_ADDRESS][PERSON_NAME][DOMAIN_NAME]"
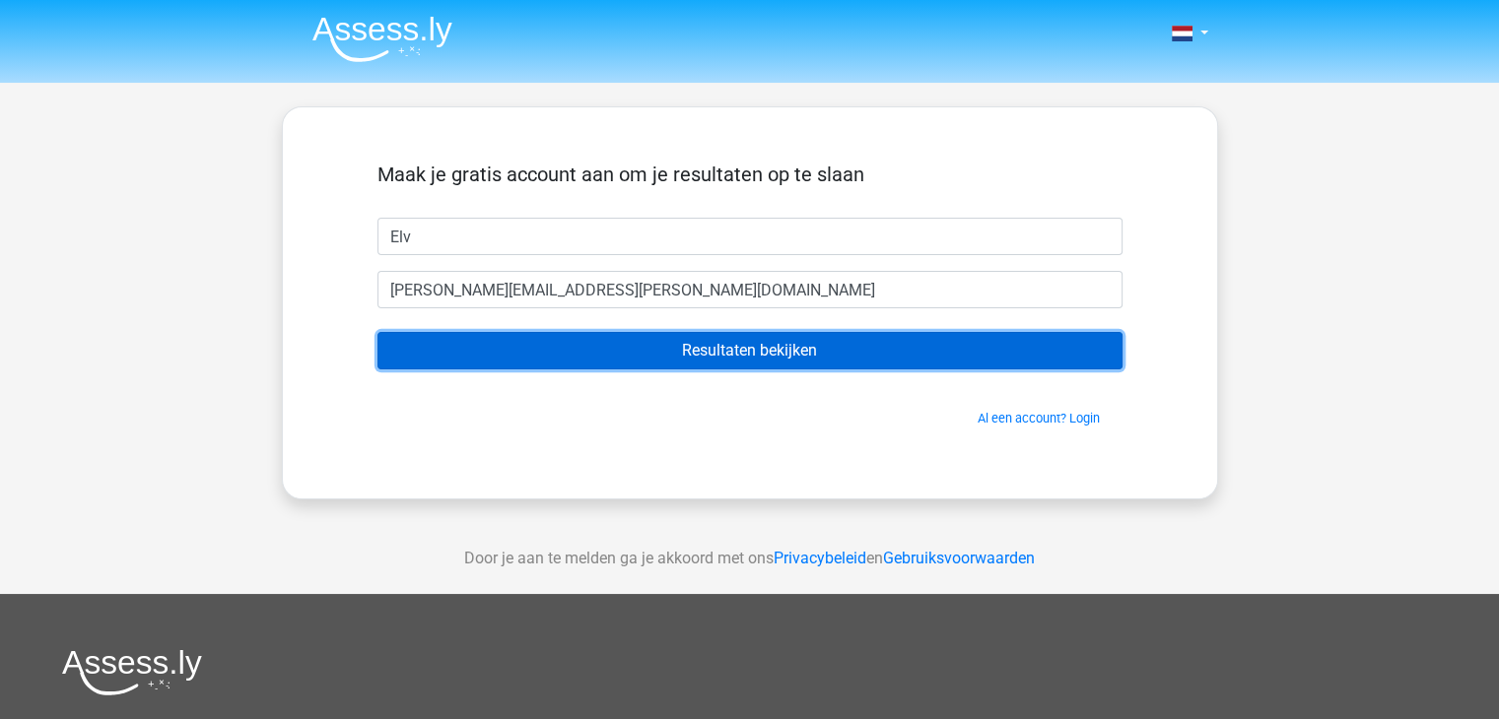
click at [641, 344] on input "Resultaten bekijken" at bounding box center [749, 350] width 745 height 37
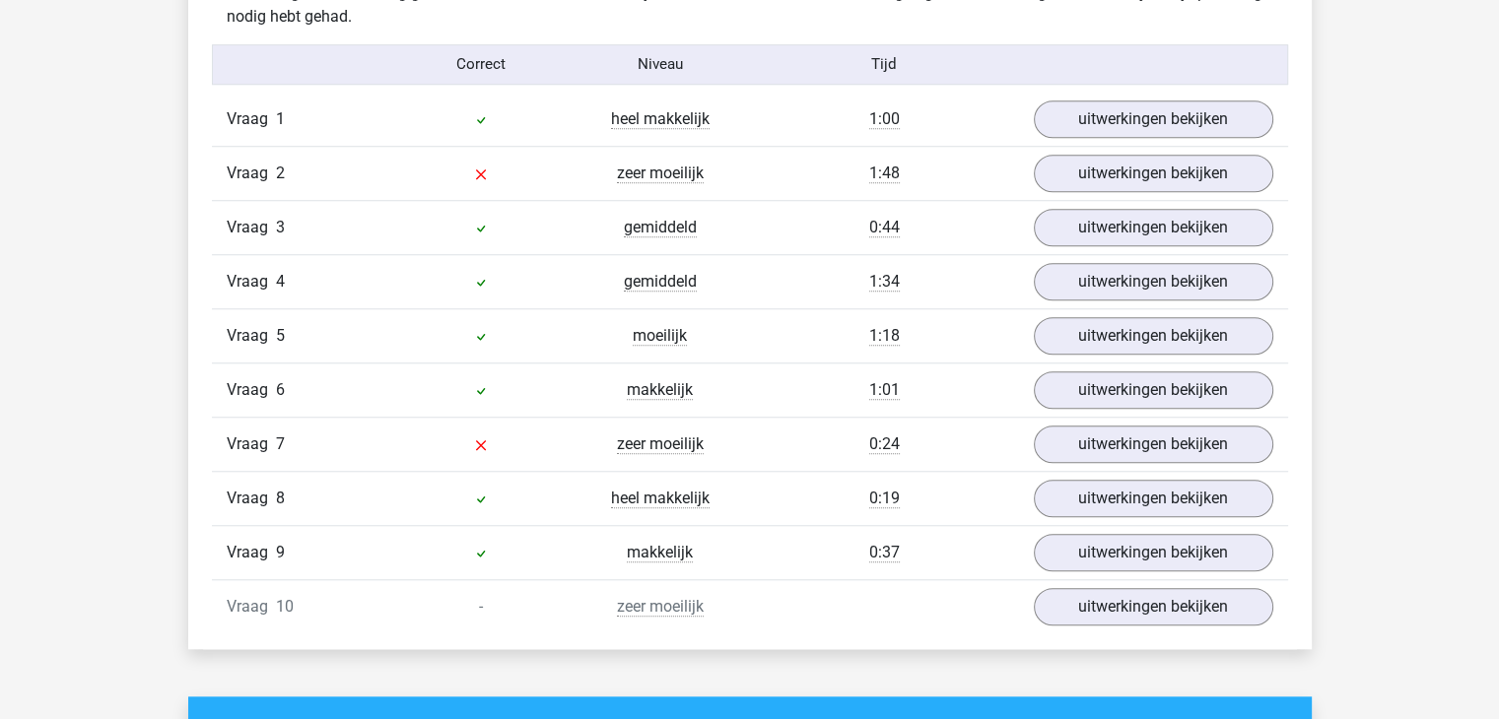
scroll to position [1624, 0]
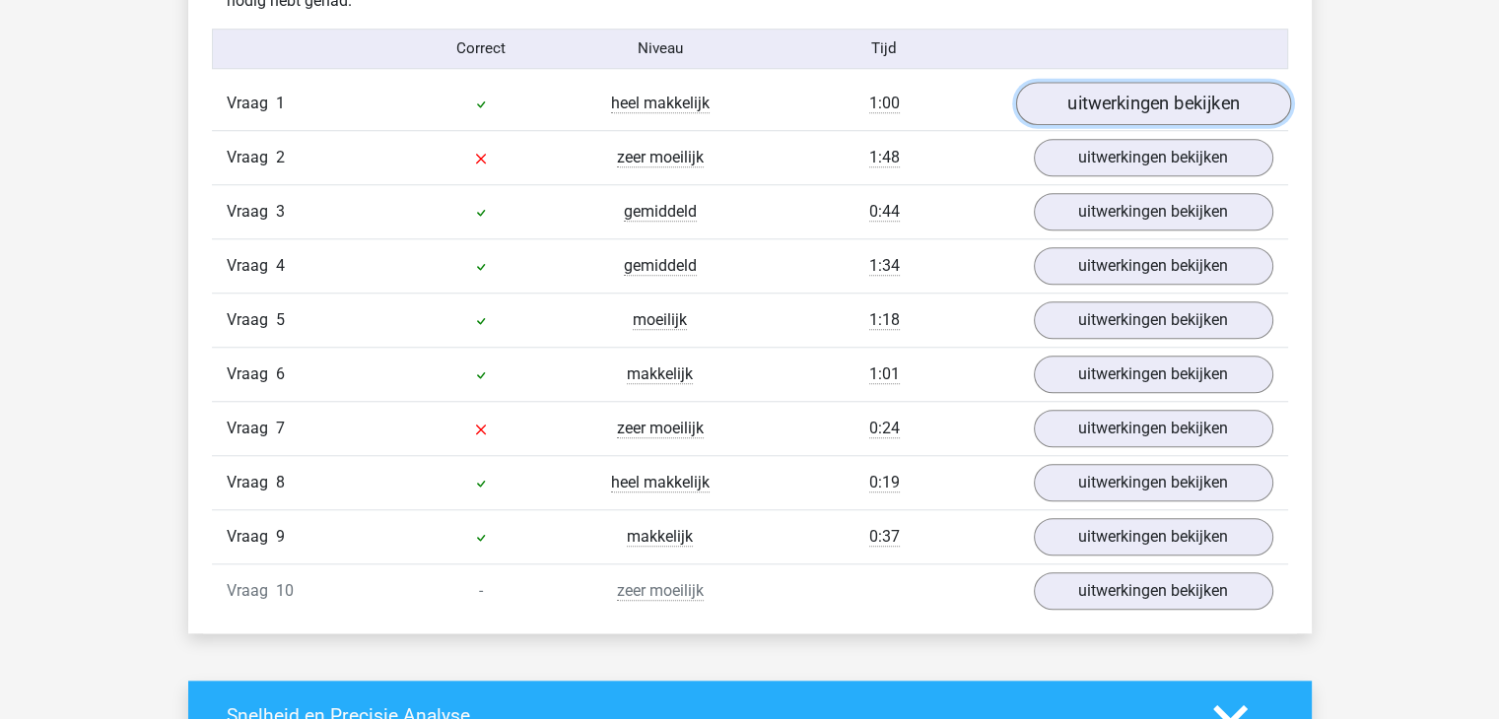
click at [1101, 107] on link "uitwerkingen bekijken" at bounding box center [1152, 103] width 275 height 43
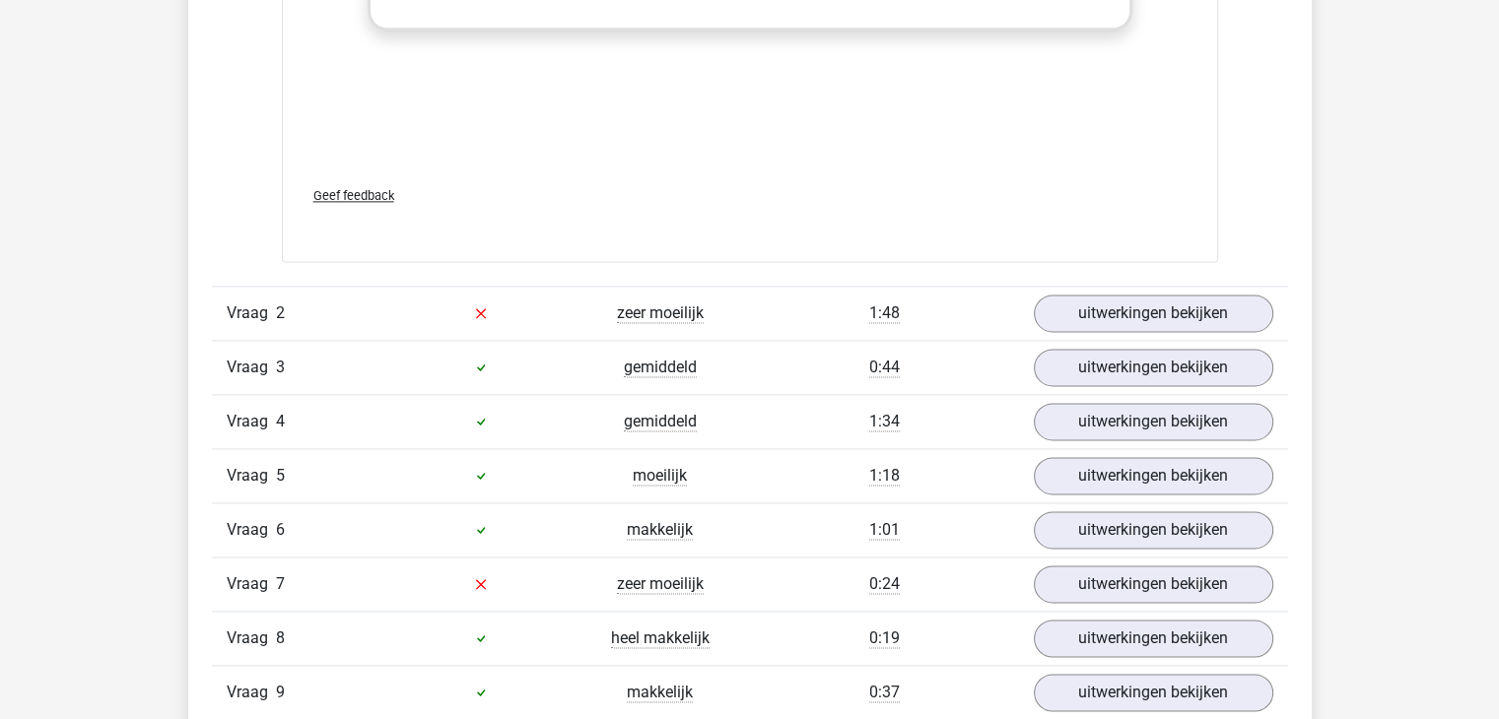
scroll to position [2684, 0]
click at [1134, 294] on link "uitwerkingen bekijken" at bounding box center [1152, 313] width 275 height 43
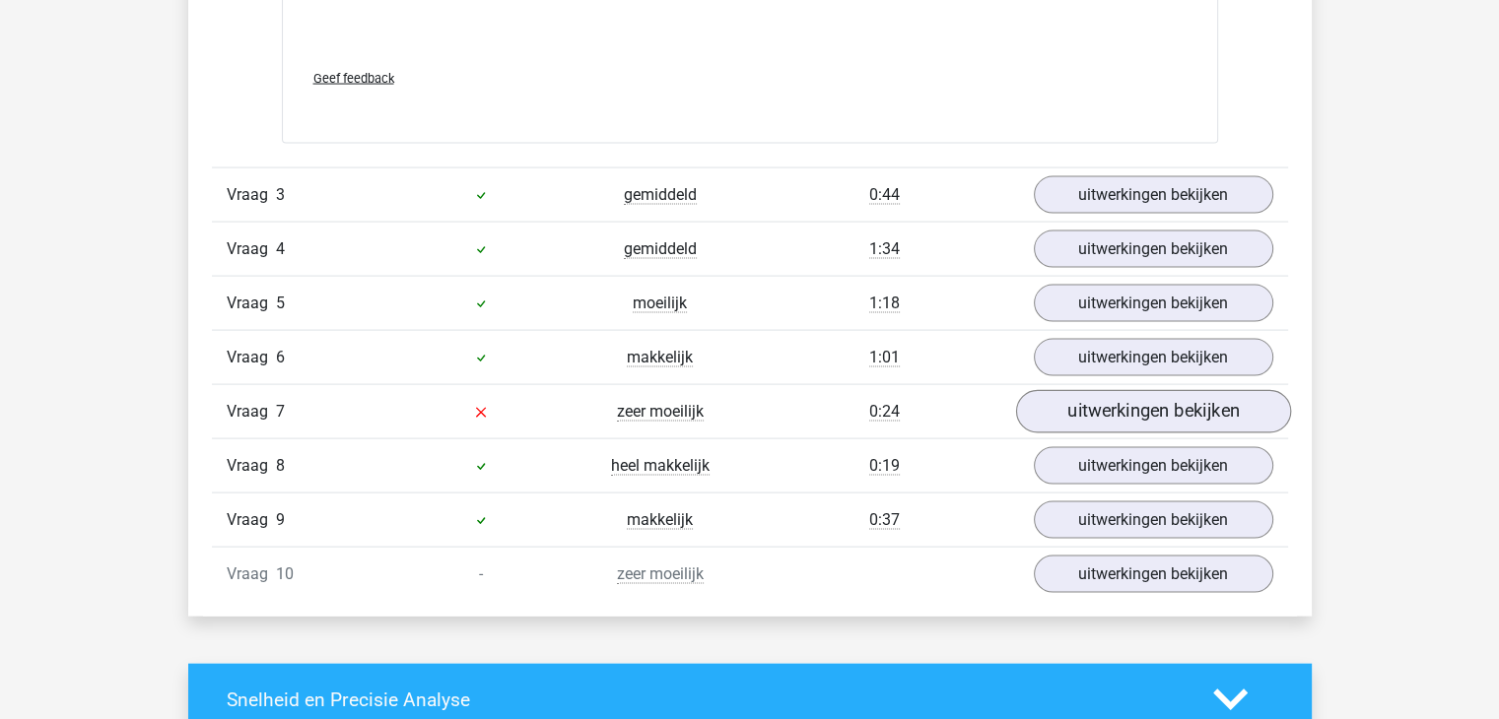
scroll to position [4071, 0]
click at [1094, 384] on div "Vraag 7 zeer moeilijk 0:24 uitwerkingen bekijken" at bounding box center [750, 411] width 1076 height 54
click at [1089, 395] on link "uitwerkingen bekijken" at bounding box center [1152, 412] width 275 height 43
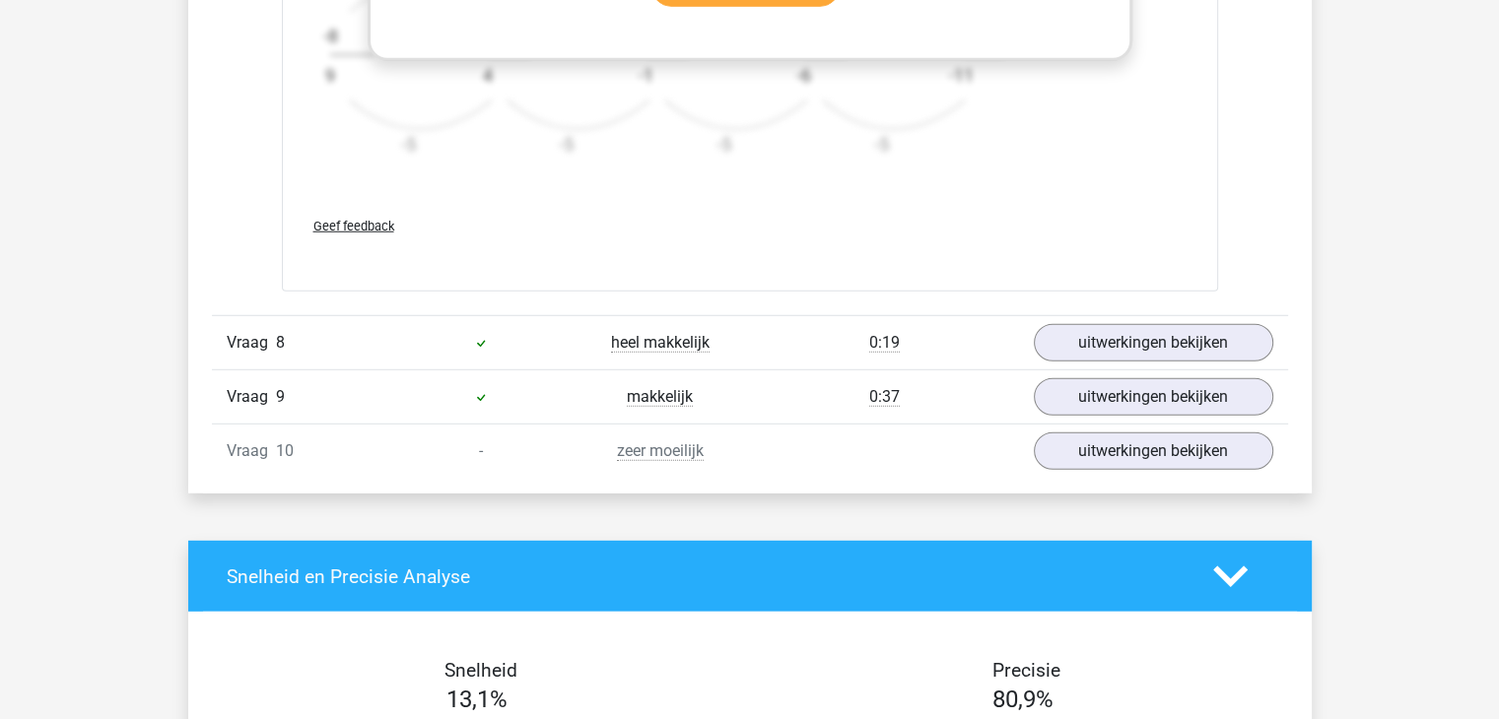
scroll to position [5414, 0]
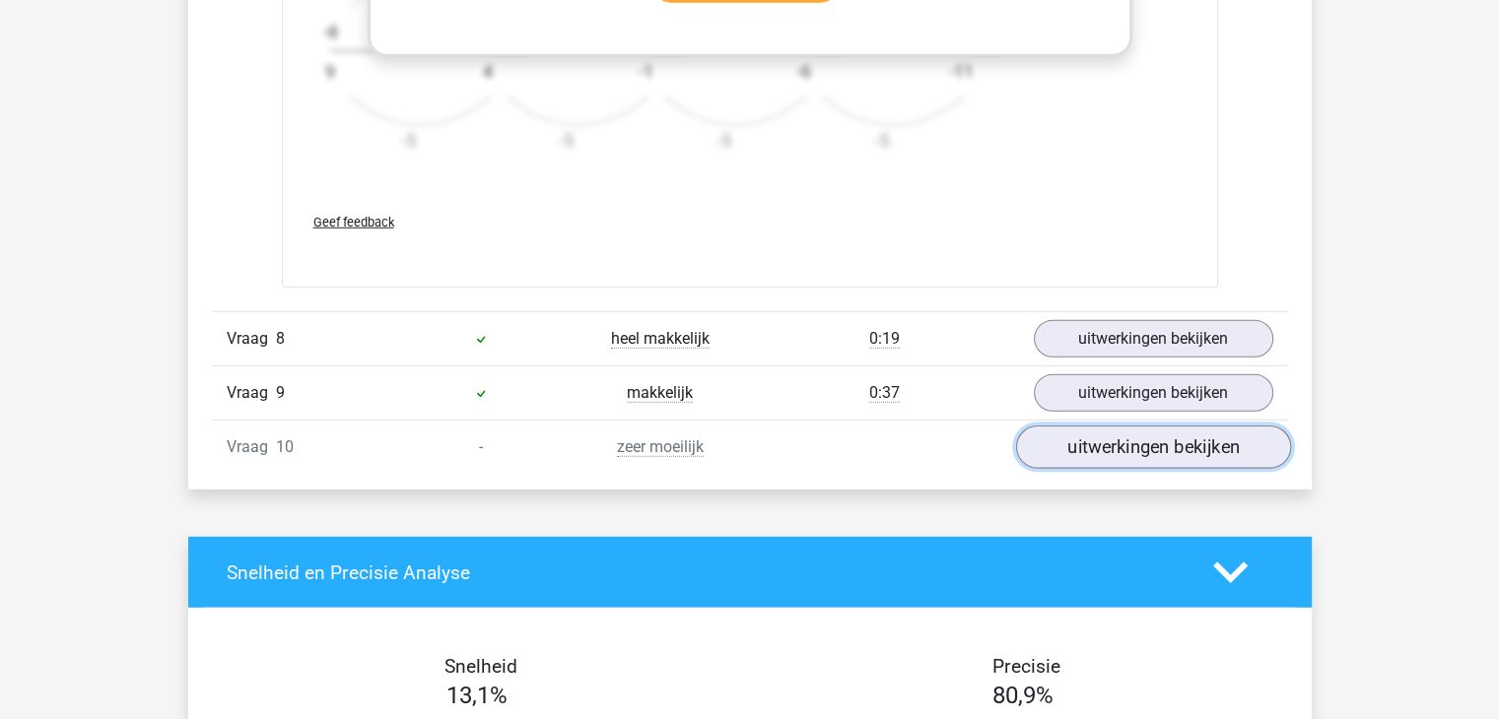
click at [1098, 449] on link "uitwerkingen bekijken" at bounding box center [1152, 447] width 275 height 43
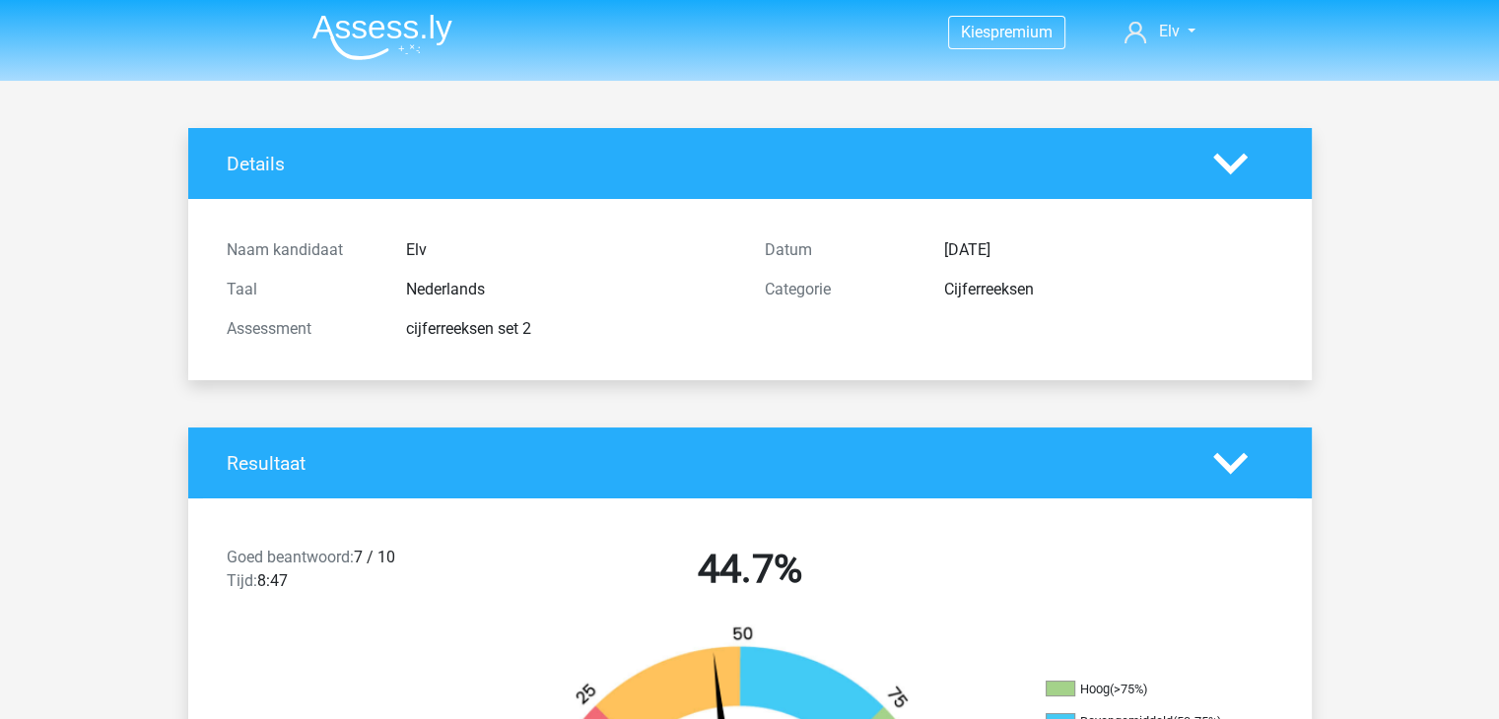
scroll to position [0, 0]
